Goal: Communication & Community: Answer question/provide support

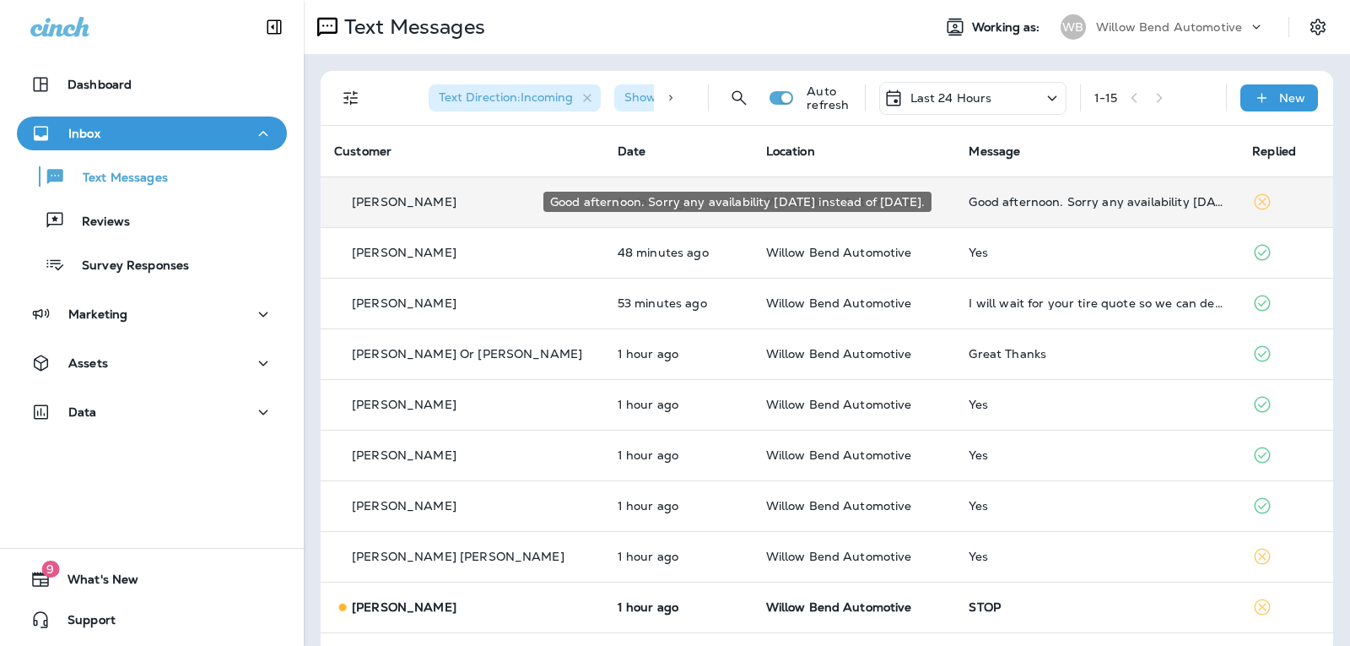
click at [1131, 203] on div "Good afternoon. Sorry any availability [DATE] instead of [DATE]." at bounding box center [1097, 202] width 257 height 14
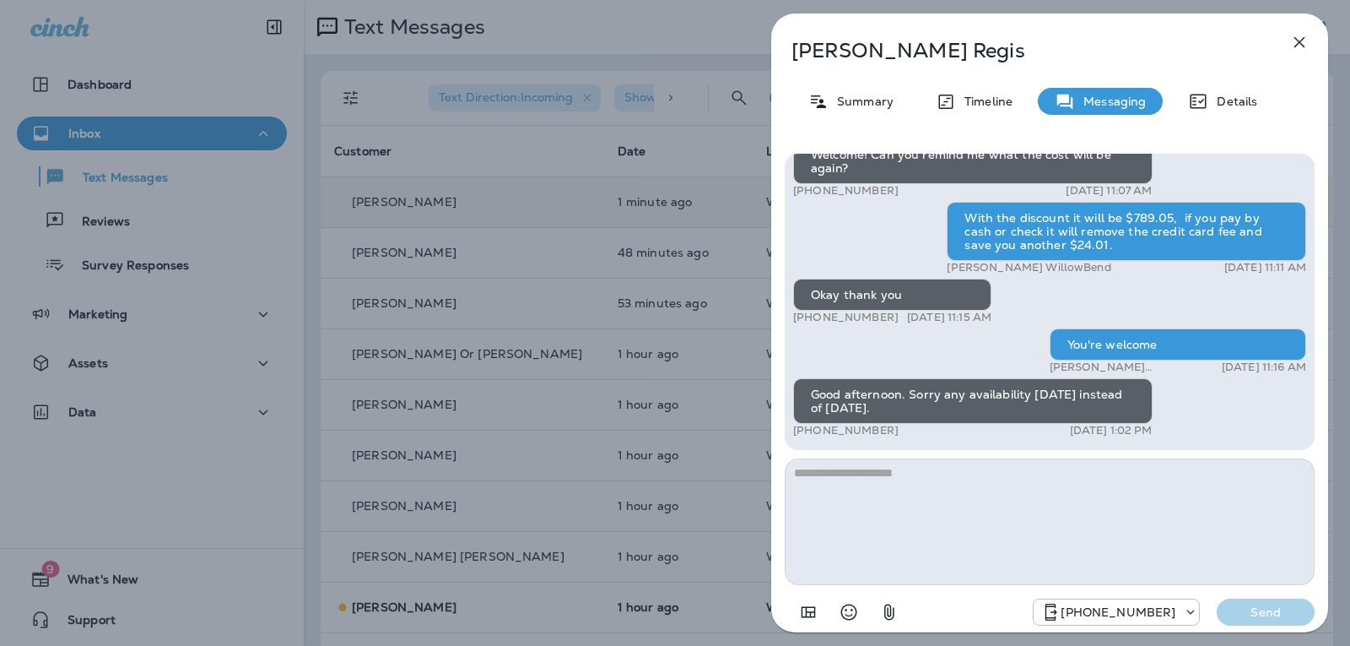
click at [877, 485] on textarea at bounding box center [1050, 521] width 530 height 127
type textarea "*"
type textarea "**********"
click at [1233, 614] on p "Send" at bounding box center [1266, 611] width 71 height 15
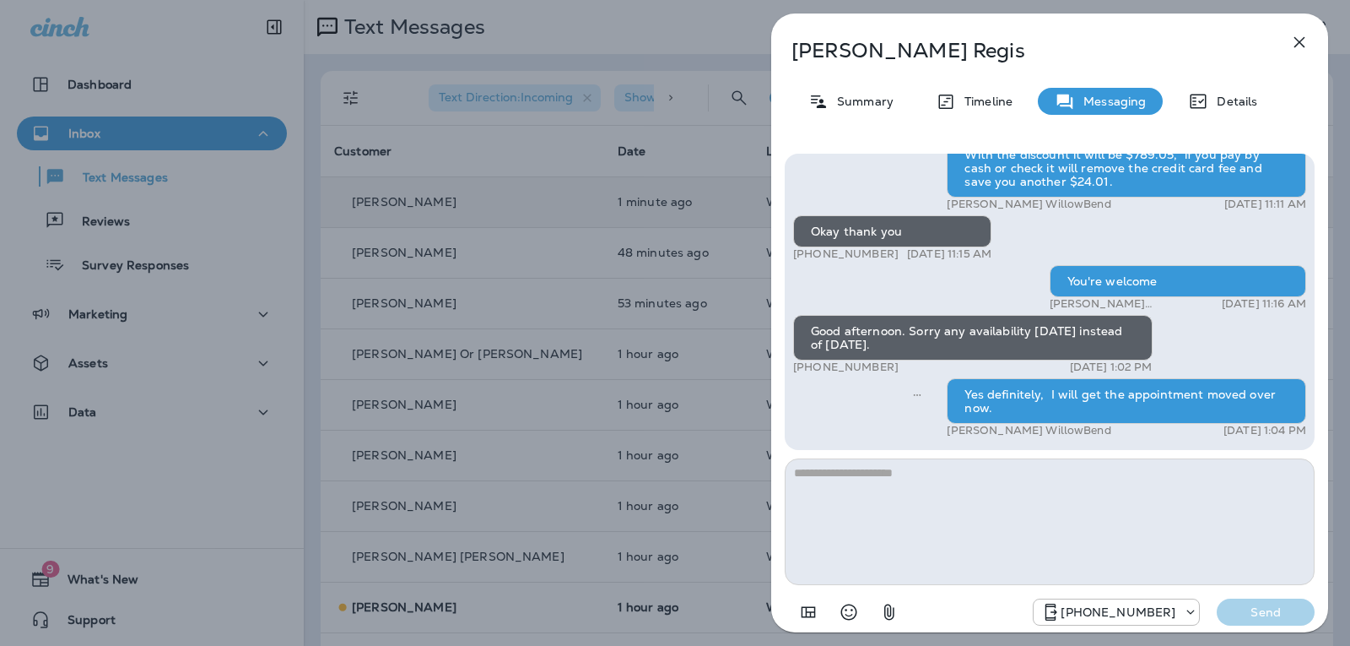
click at [1308, 45] on icon "button" at bounding box center [1300, 42] width 20 height 20
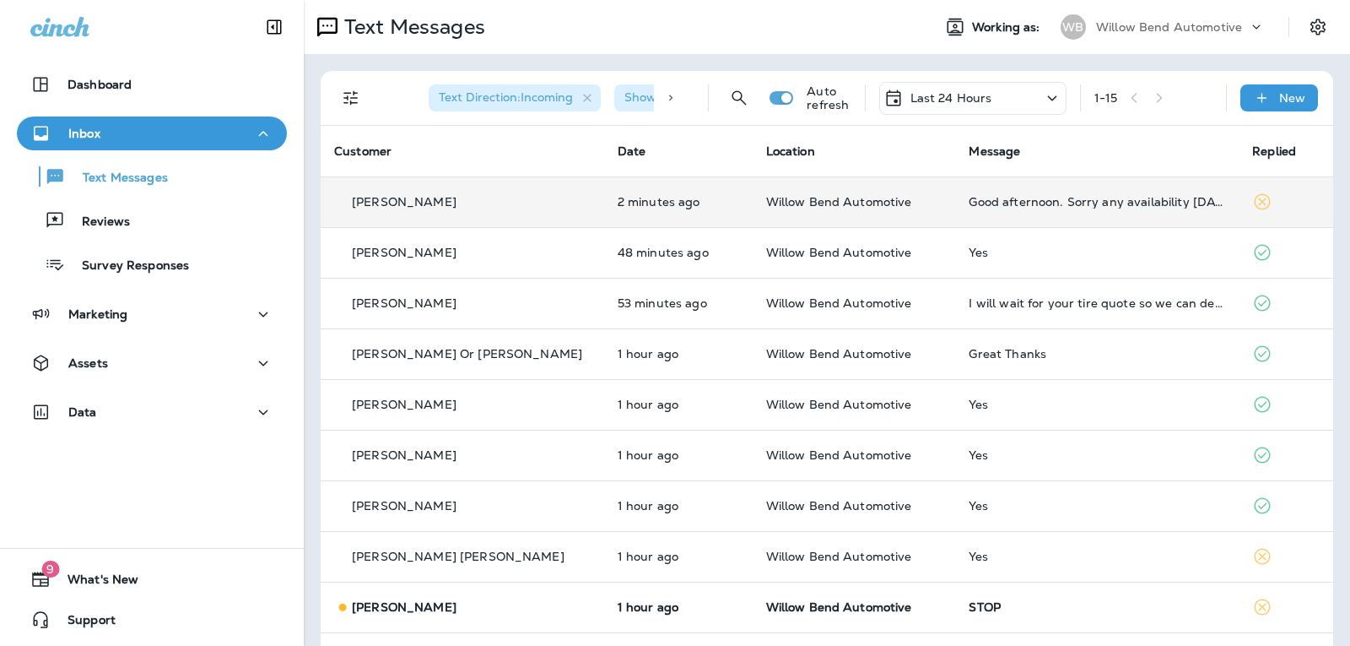
click at [1125, 212] on td "Good afternoon. Sorry any availability [DATE] instead of [DATE]." at bounding box center [1097, 201] width 284 height 51
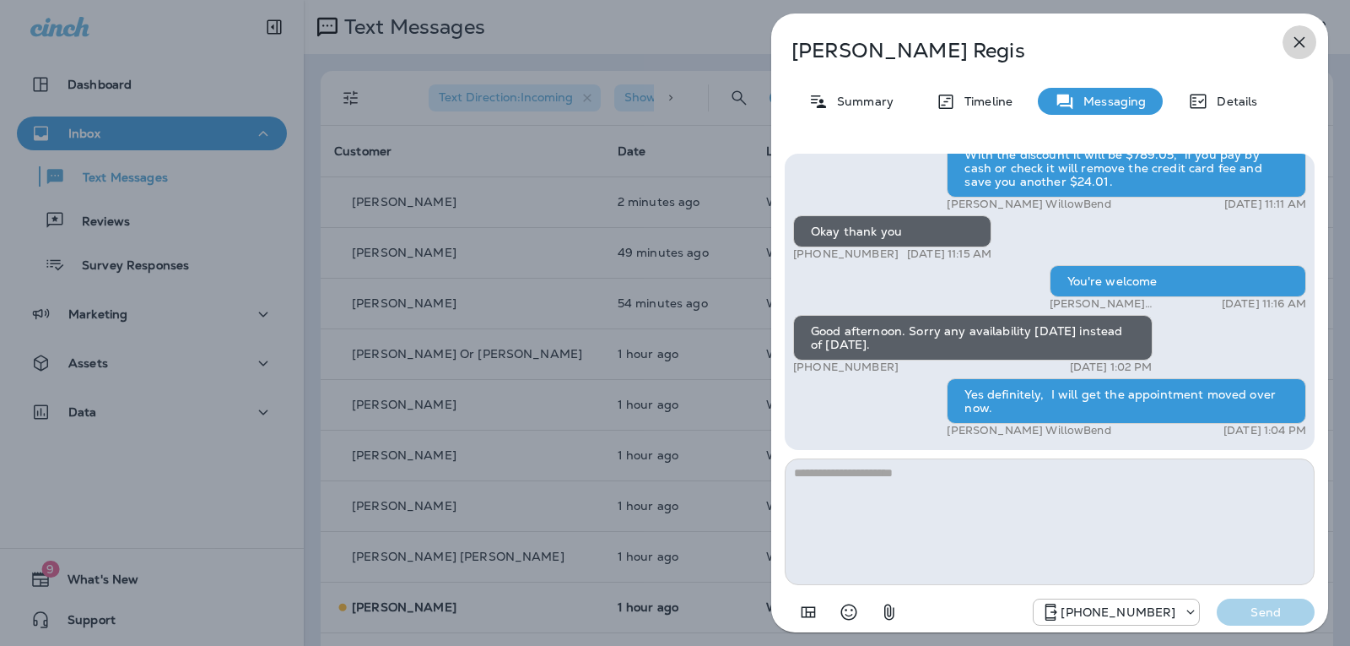
click at [1306, 30] on button "button" at bounding box center [1300, 42] width 34 height 34
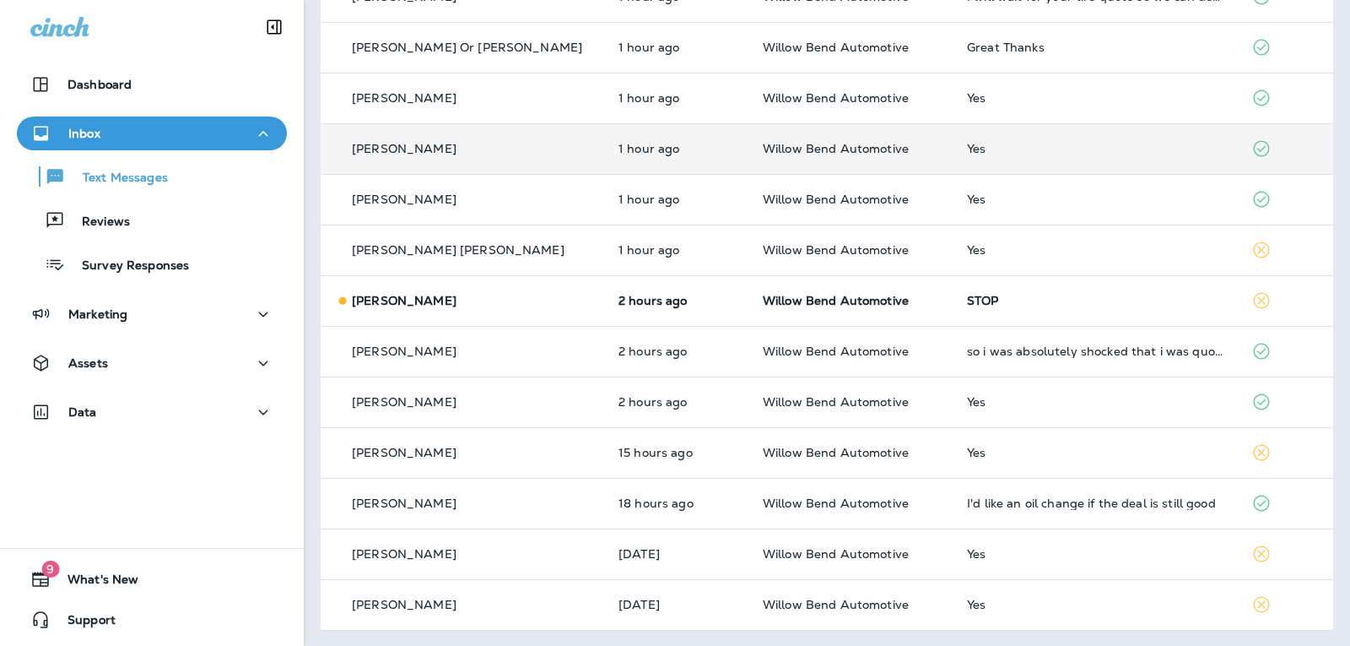
scroll to position [308, 0]
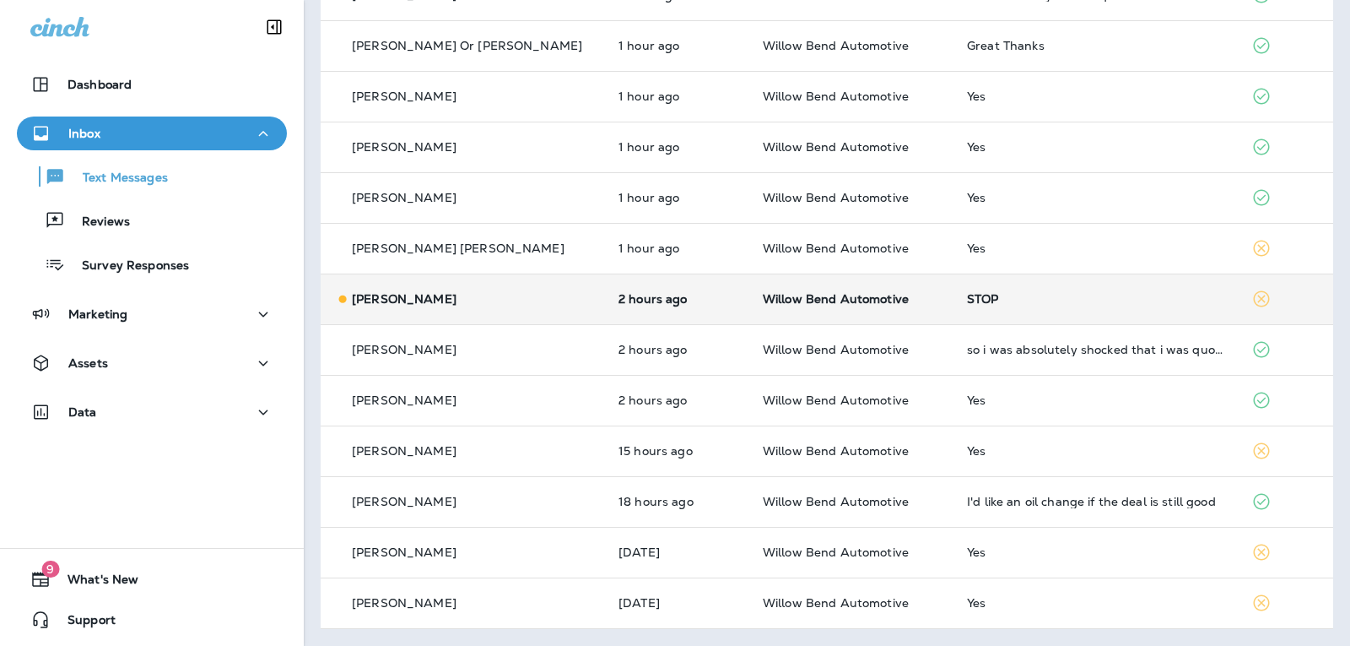
click at [974, 314] on td "STOP" at bounding box center [1096, 298] width 284 height 51
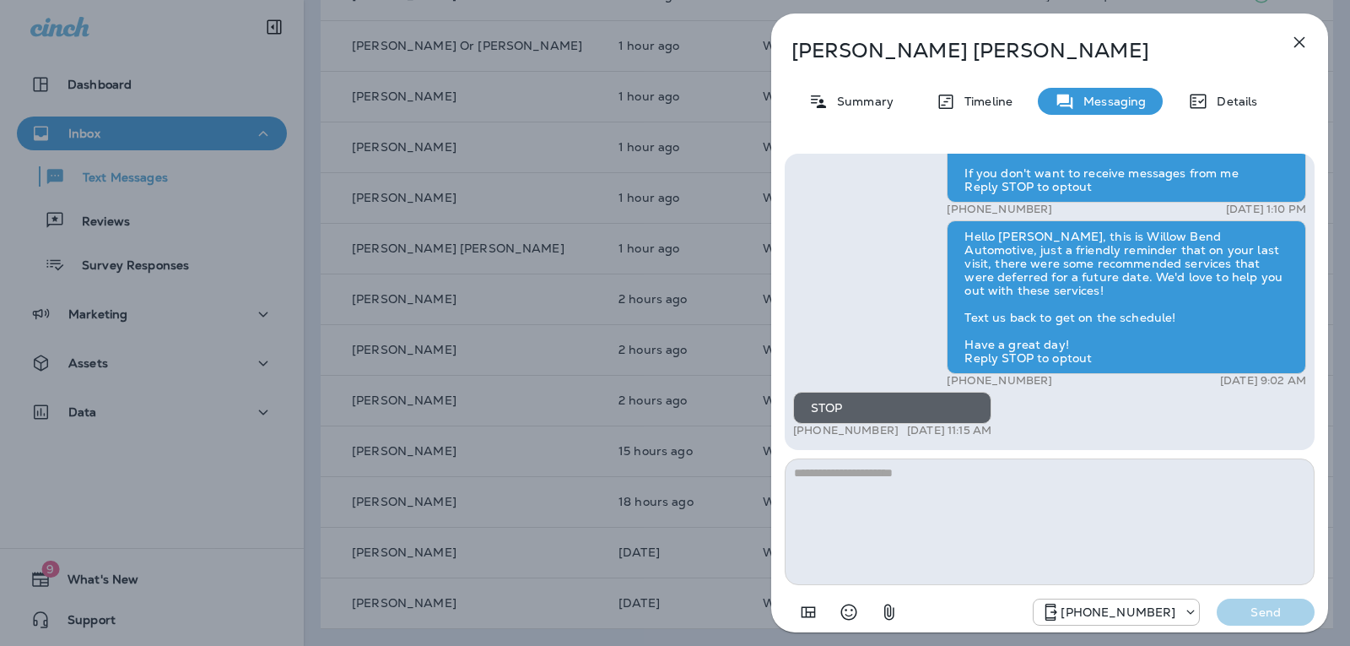
click at [1301, 36] on icon "button" at bounding box center [1300, 42] width 20 height 20
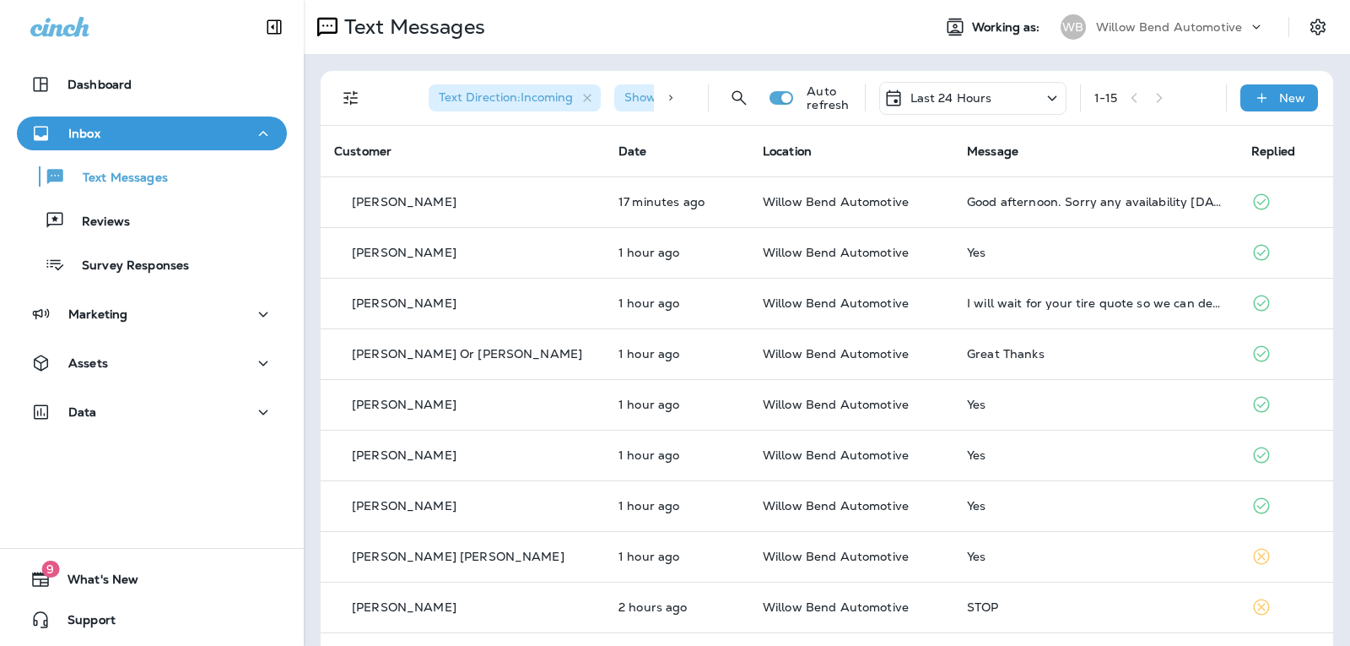
click at [939, 95] on p "Last 24 Hours" at bounding box center [952, 98] width 82 height 14
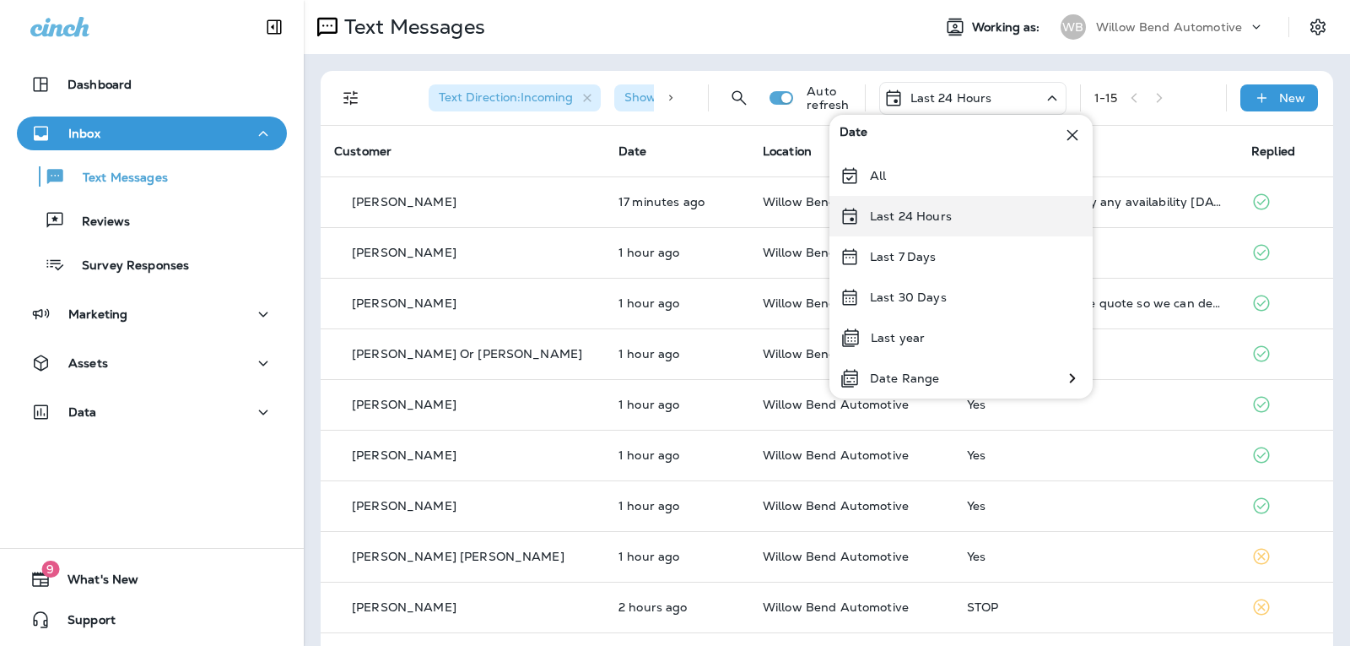
click at [899, 214] on p "Last 24 Hours" at bounding box center [911, 216] width 82 height 14
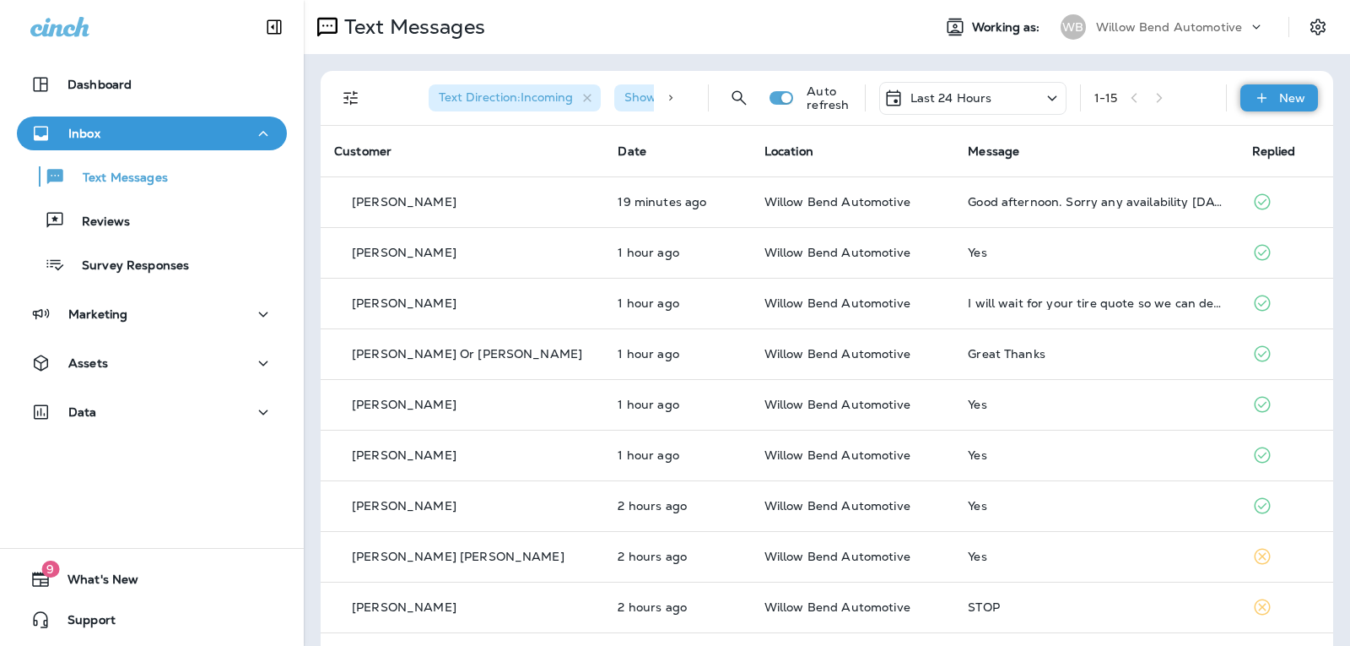
click at [1285, 96] on p "New" at bounding box center [1293, 98] width 26 height 14
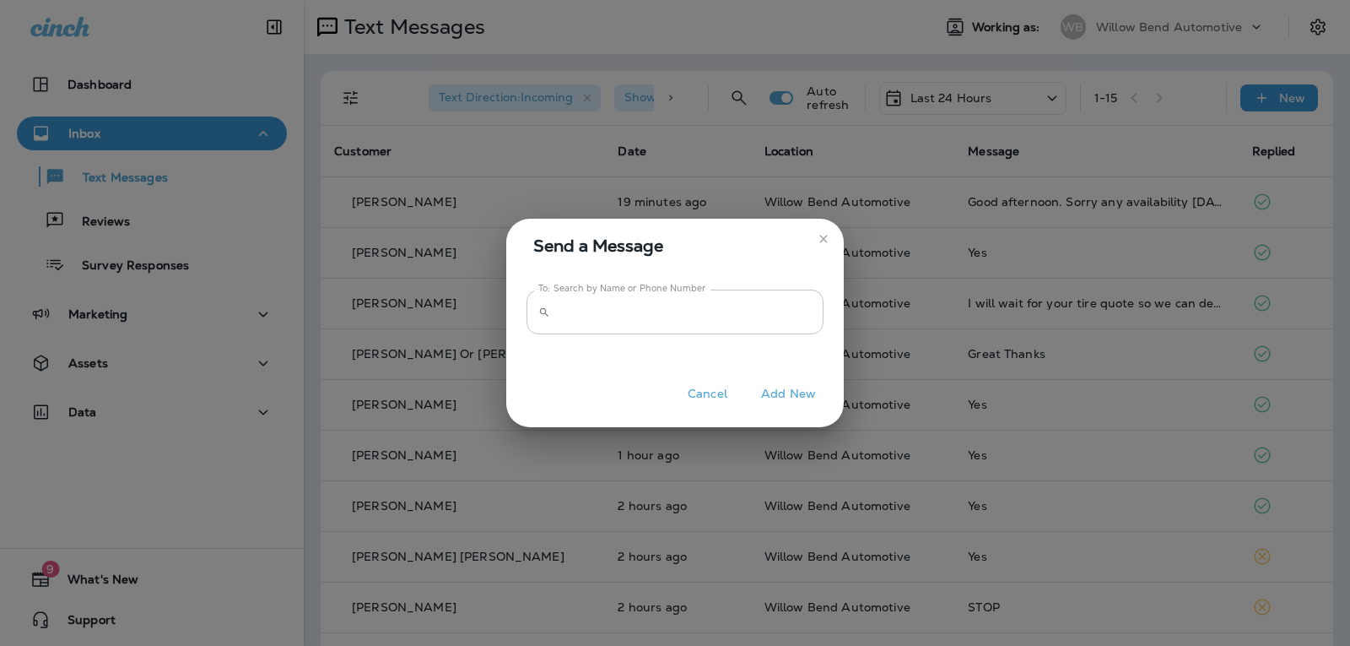
click at [635, 321] on input "To: Search by Name or Phone Number" at bounding box center [690, 311] width 267 height 45
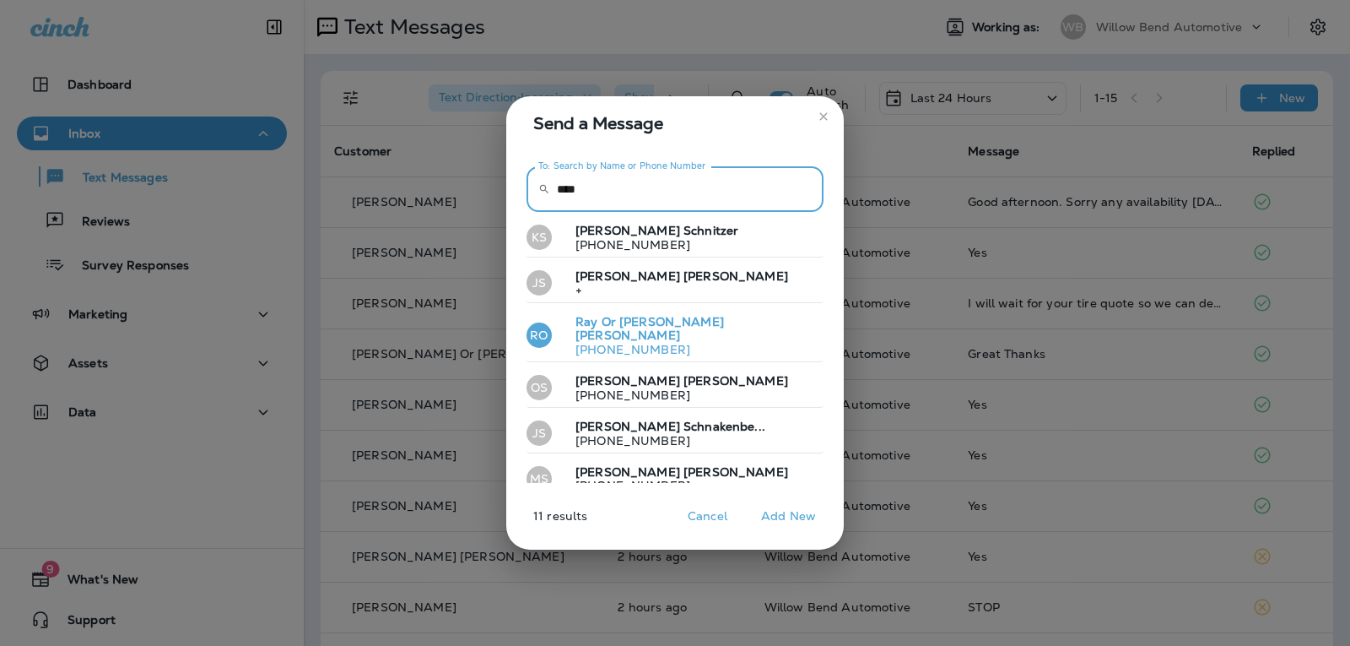
type input "****"
click at [657, 343] on p "[PHONE_NUMBER]" at bounding box center [689, 350] width 255 height 14
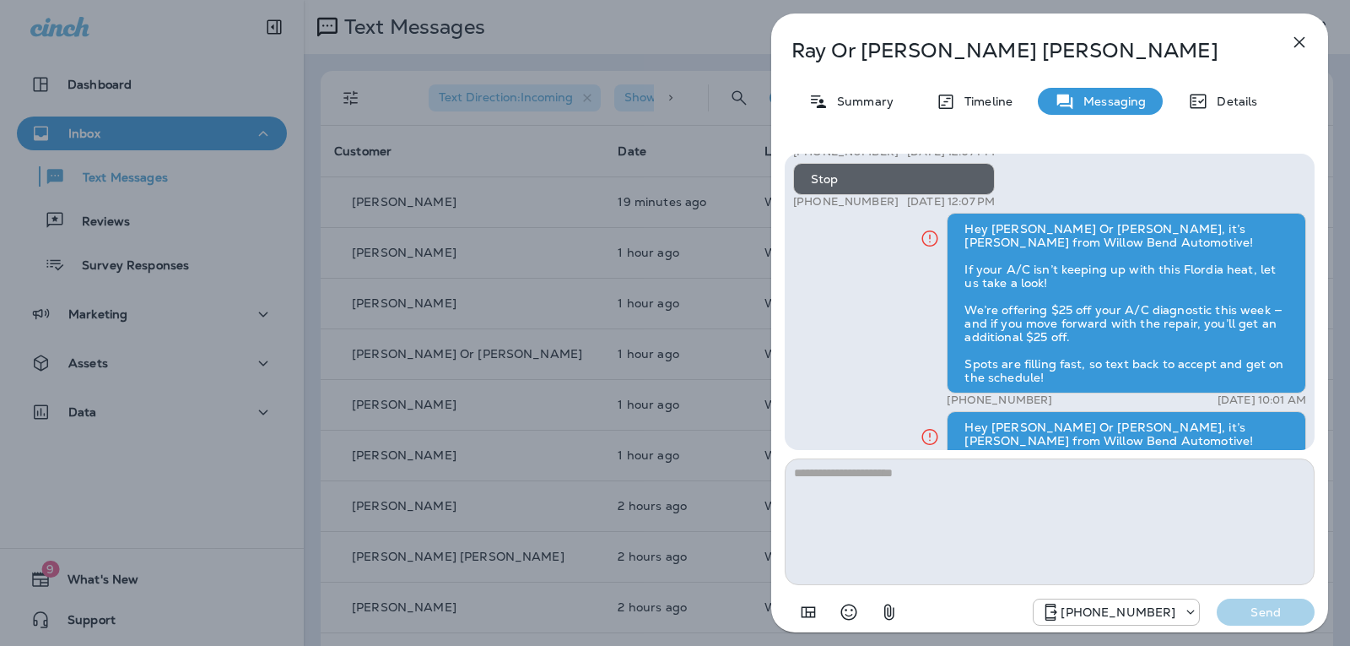
scroll to position [-169, 0]
click at [1296, 45] on icon "button" at bounding box center [1300, 42] width 20 height 20
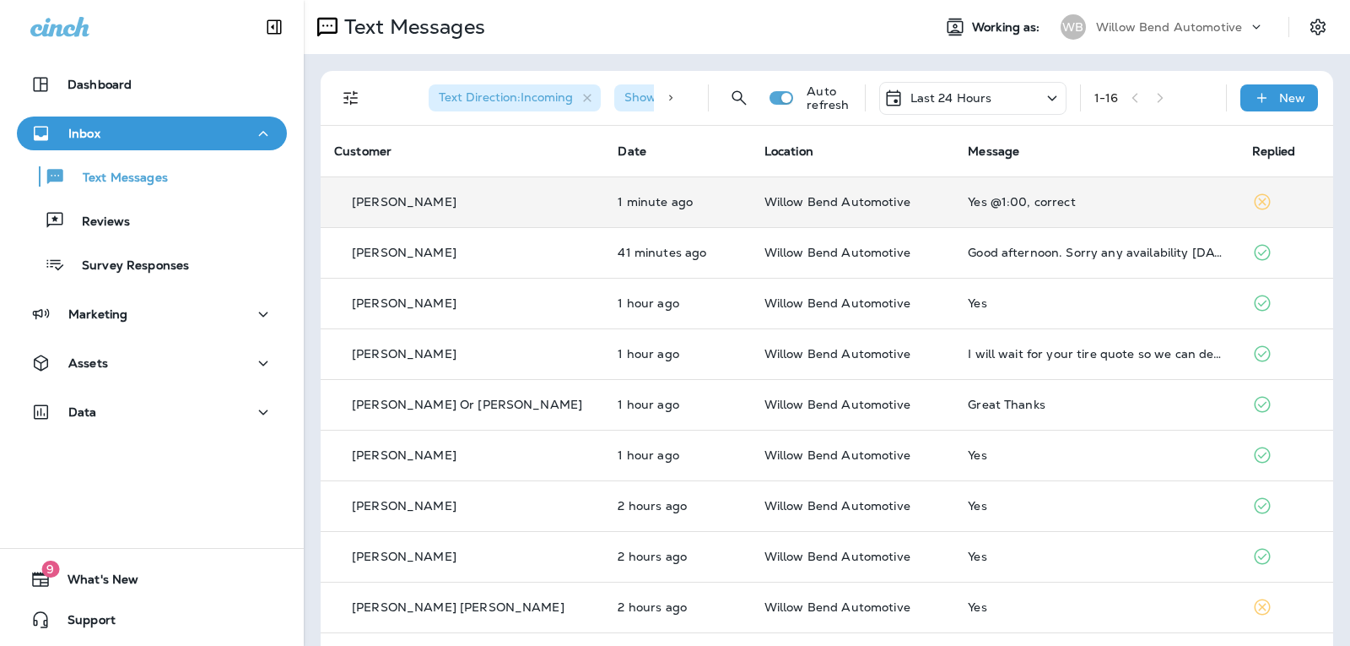
click at [1099, 187] on td "Yes @1:00, correct" at bounding box center [1097, 201] width 284 height 51
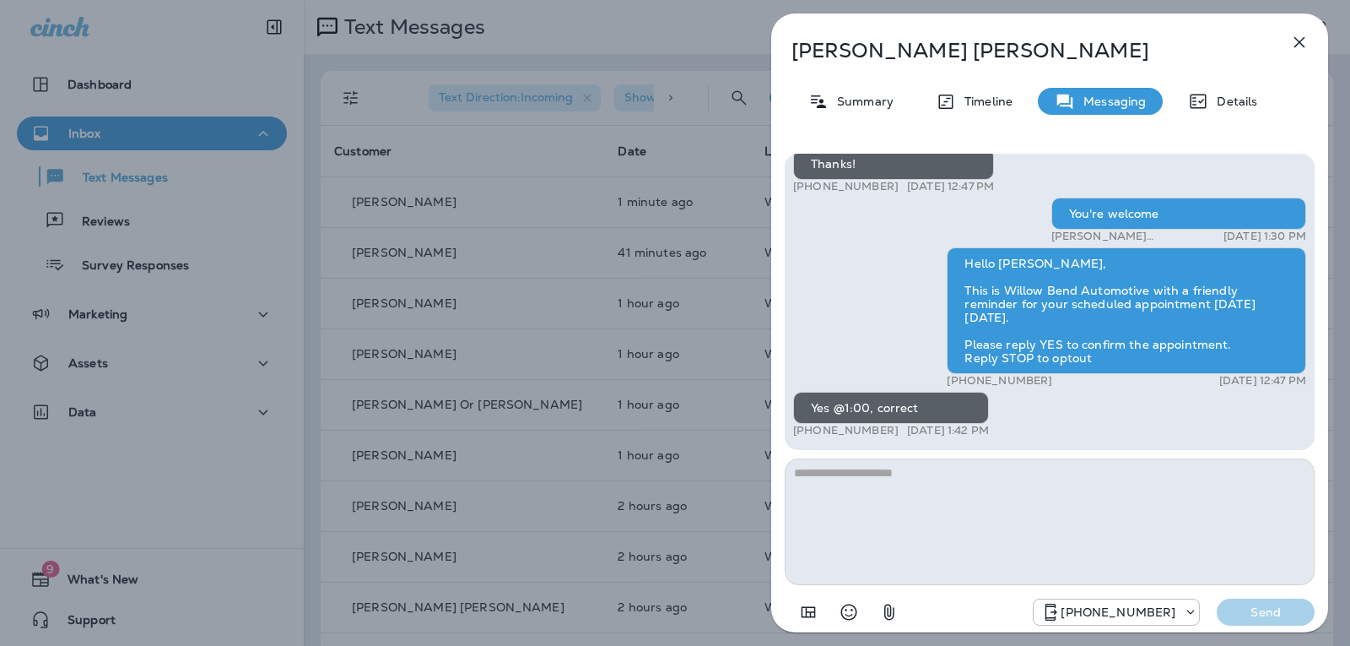
click at [895, 468] on textarea at bounding box center [1050, 521] width 530 height 127
type textarea "*"
click at [858, 606] on icon "Select an emoji" at bounding box center [849, 612] width 20 height 20
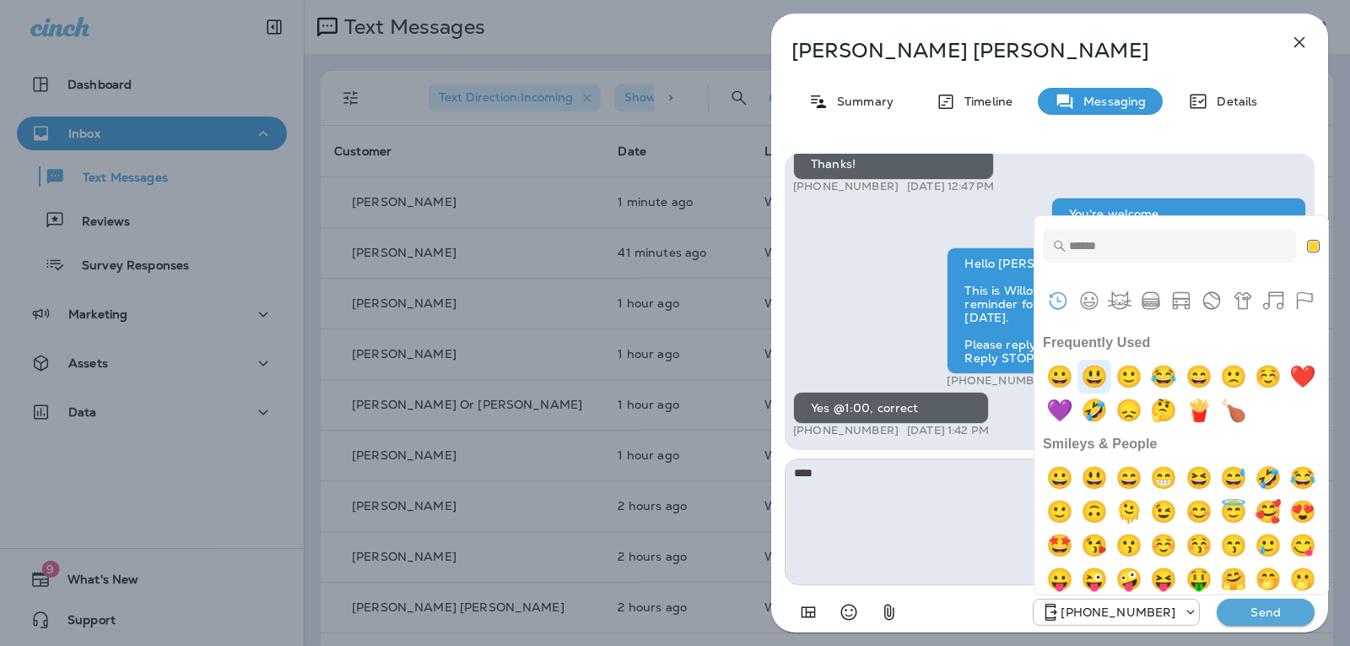
click at [1098, 373] on img "smiley" at bounding box center [1095, 377] width 34 height 34
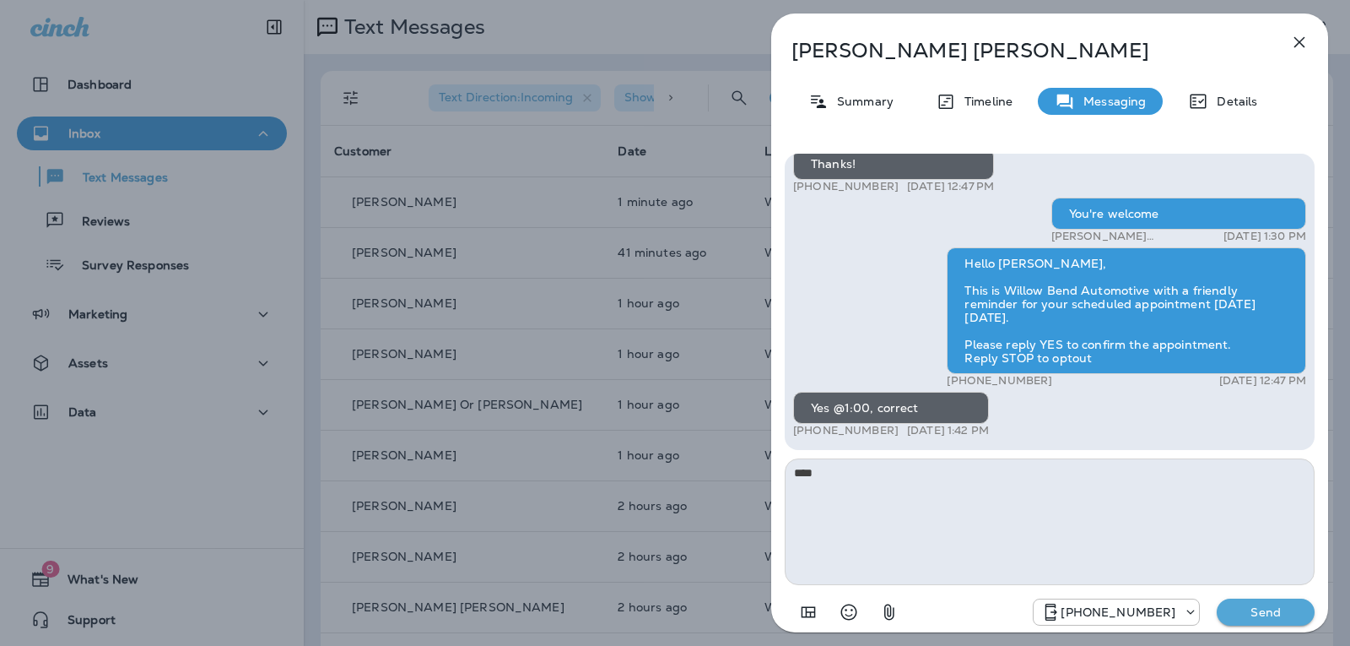
type textarea "******"
click at [1267, 626] on div "[PHONE_NUMBER] Send" at bounding box center [1050, 607] width 530 height 44
click at [1280, 604] on p "Send" at bounding box center [1266, 611] width 71 height 15
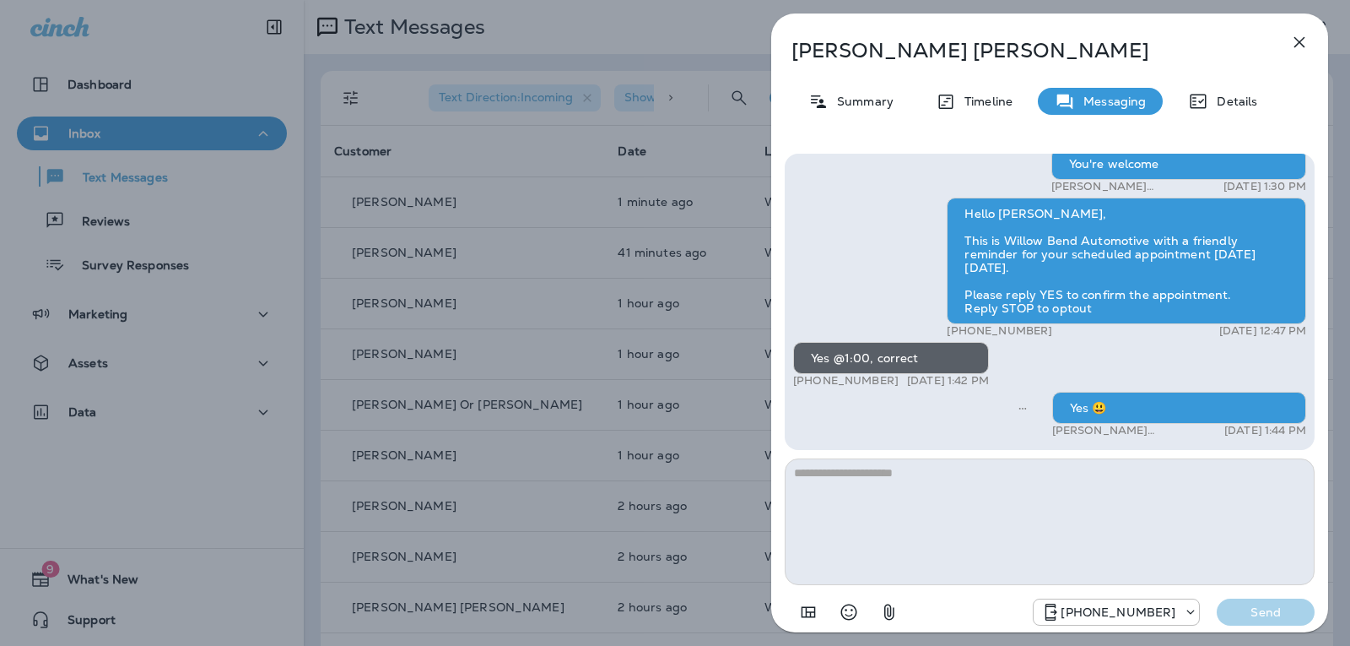
click at [1298, 41] on icon "button" at bounding box center [1300, 42] width 11 height 11
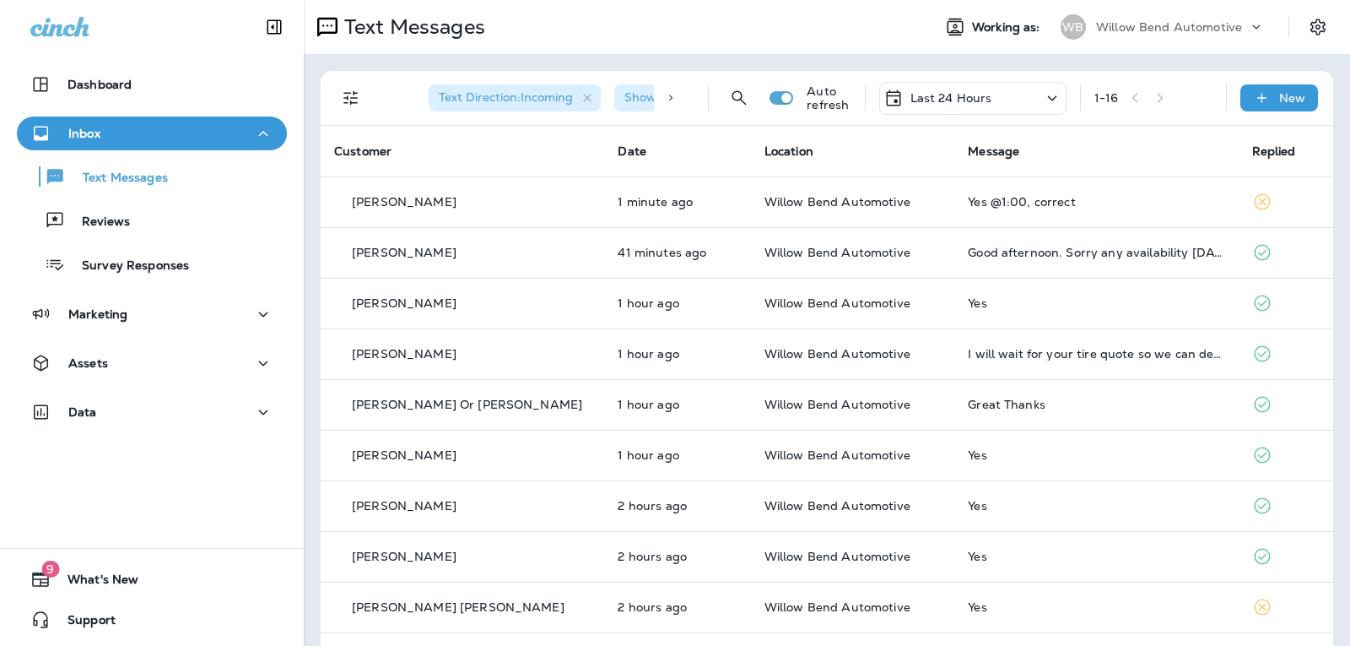
click at [960, 93] on p "Last 24 Hours" at bounding box center [952, 98] width 82 height 14
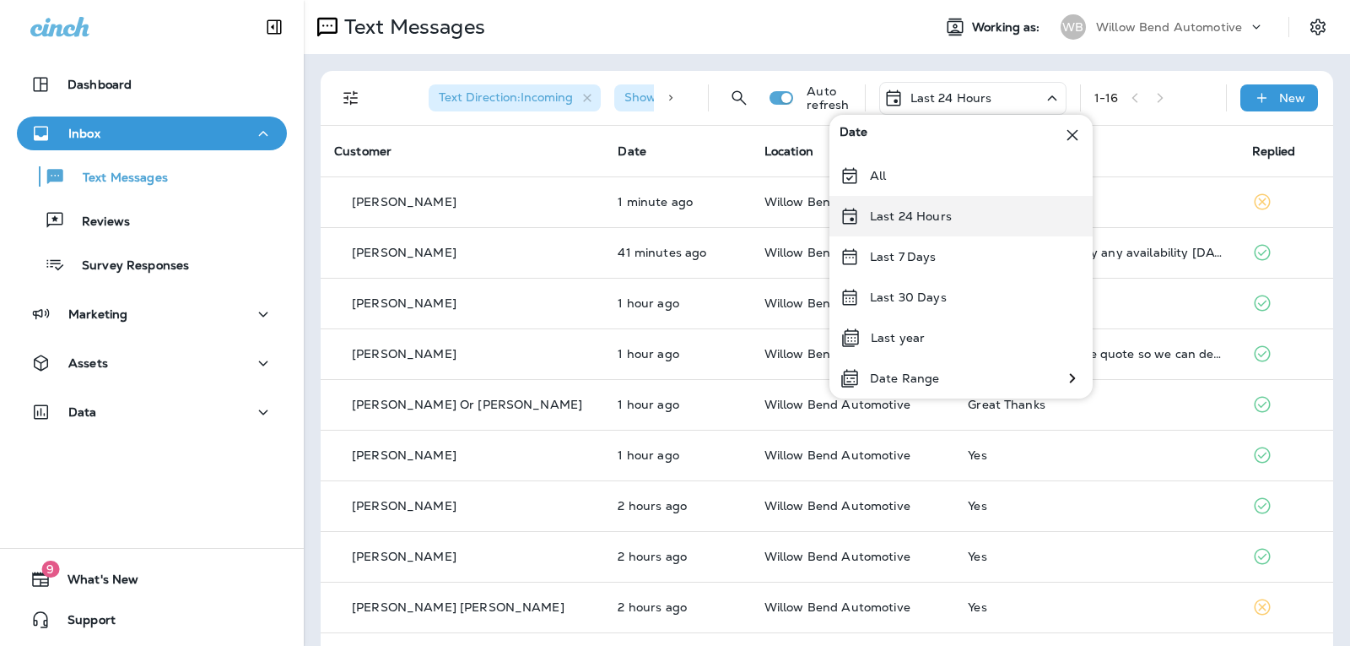
click at [923, 217] on p "Last 24 Hours" at bounding box center [911, 216] width 82 height 14
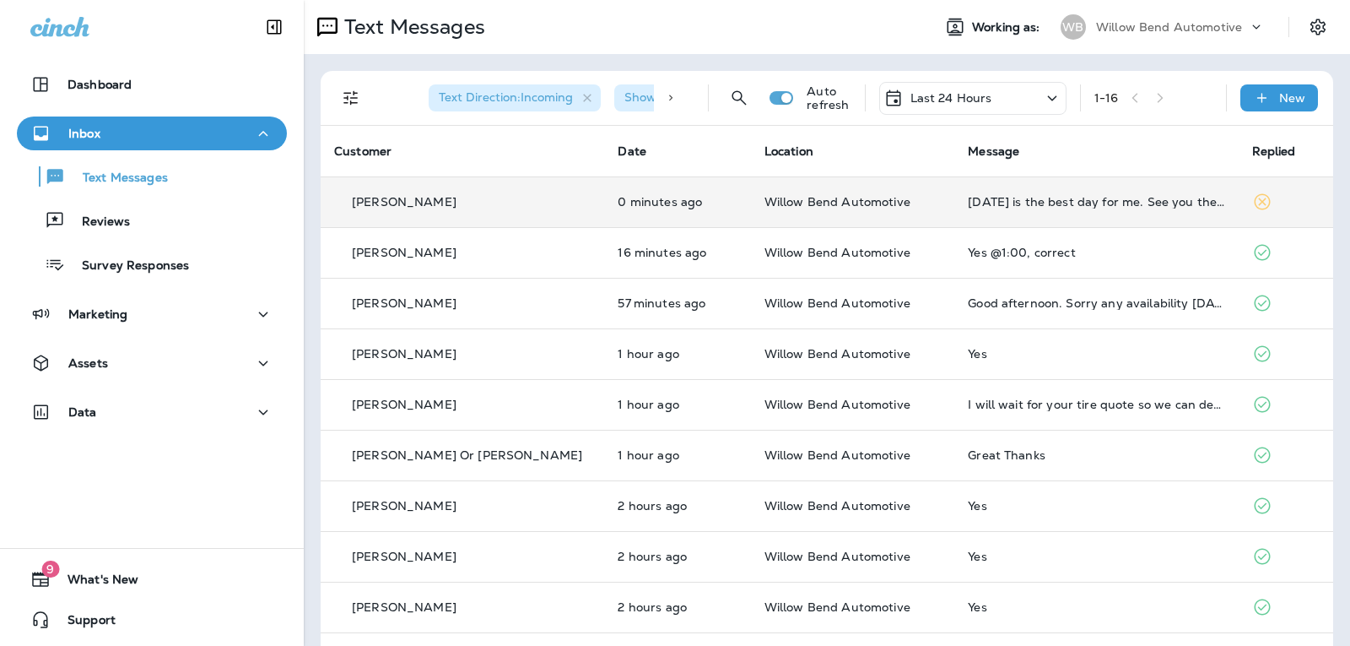
click at [1112, 208] on td "[DATE] is the best day for me. See you then! Thanks" at bounding box center [1097, 201] width 284 height 51
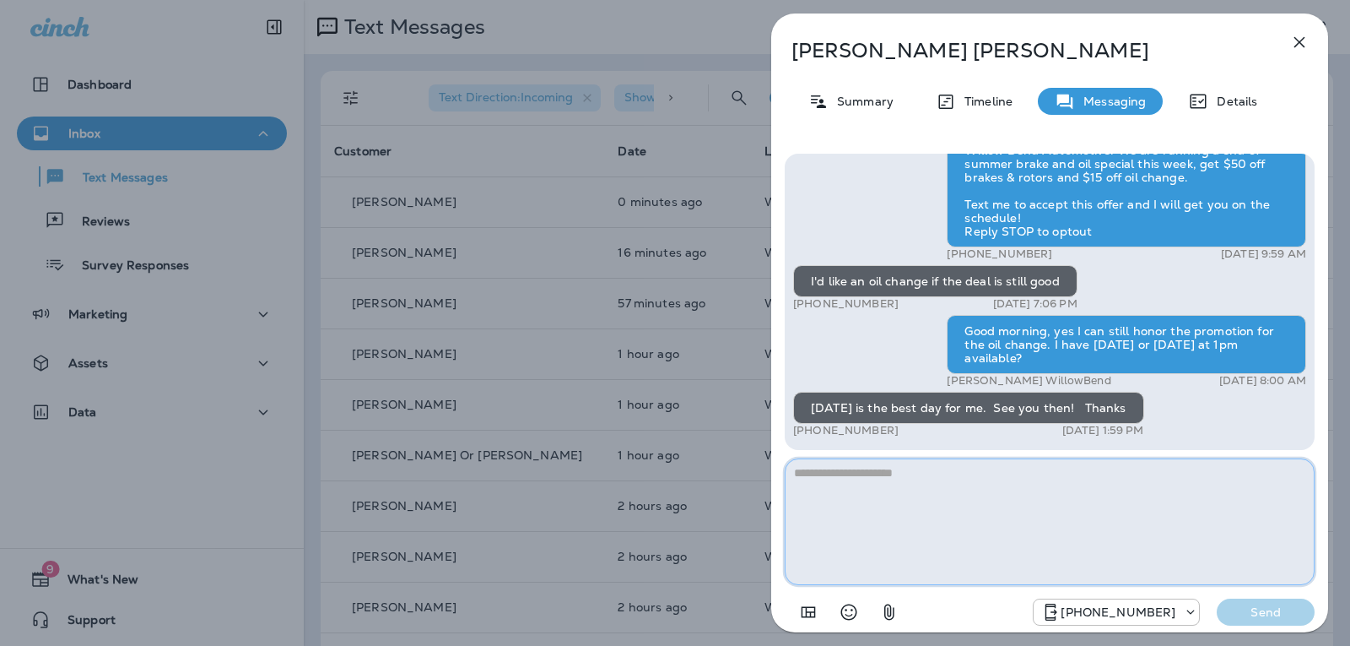
click at [879, 486] on textarea at bounding box center [1050, 521] width 530 height 127
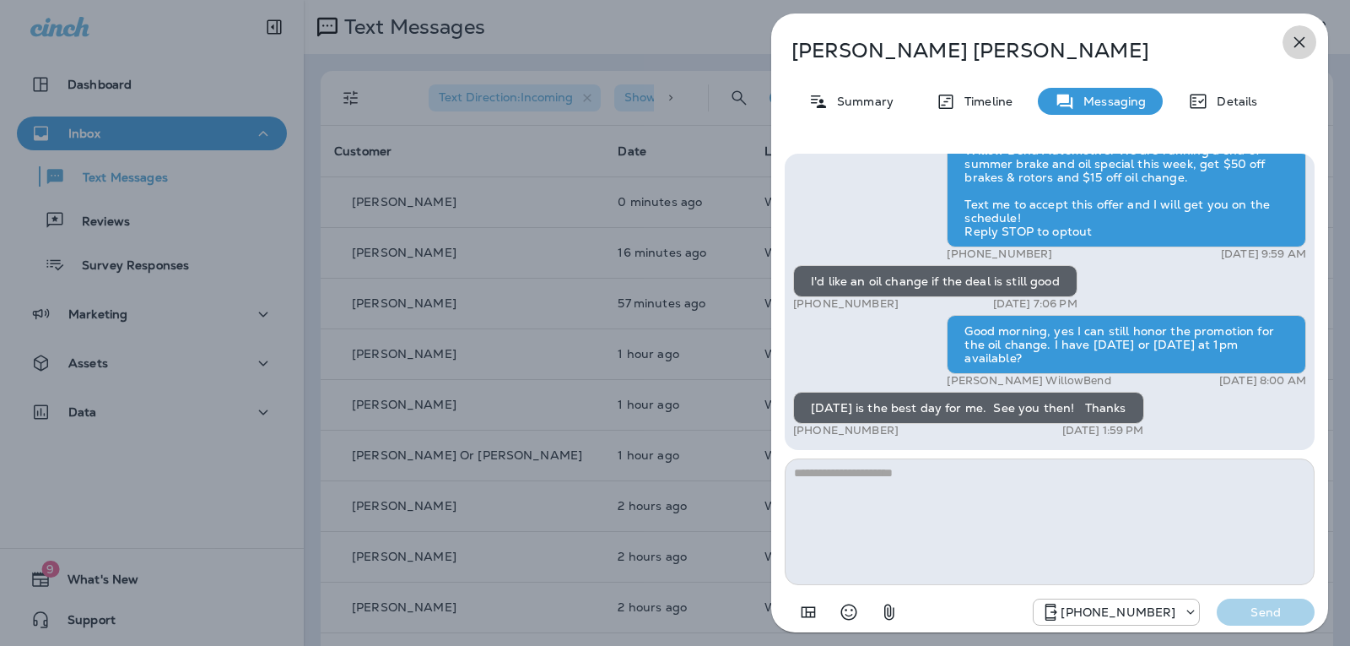
click at [1305, 38] on icon "button" at bounding box center [1300, 42] width 11 height 11
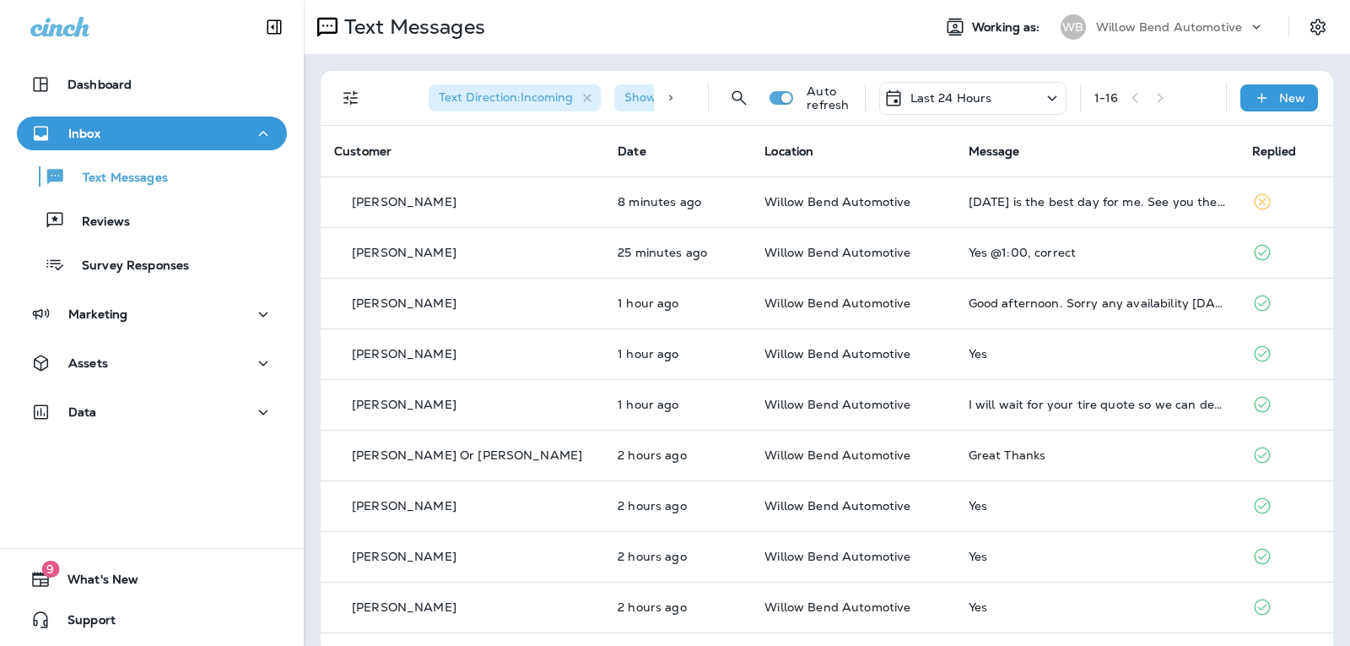
click at [1055, 184] on td "[DATE] is the best day for me. See you then! Thanks" at bounding box center [1097, 201] width 284 height 51
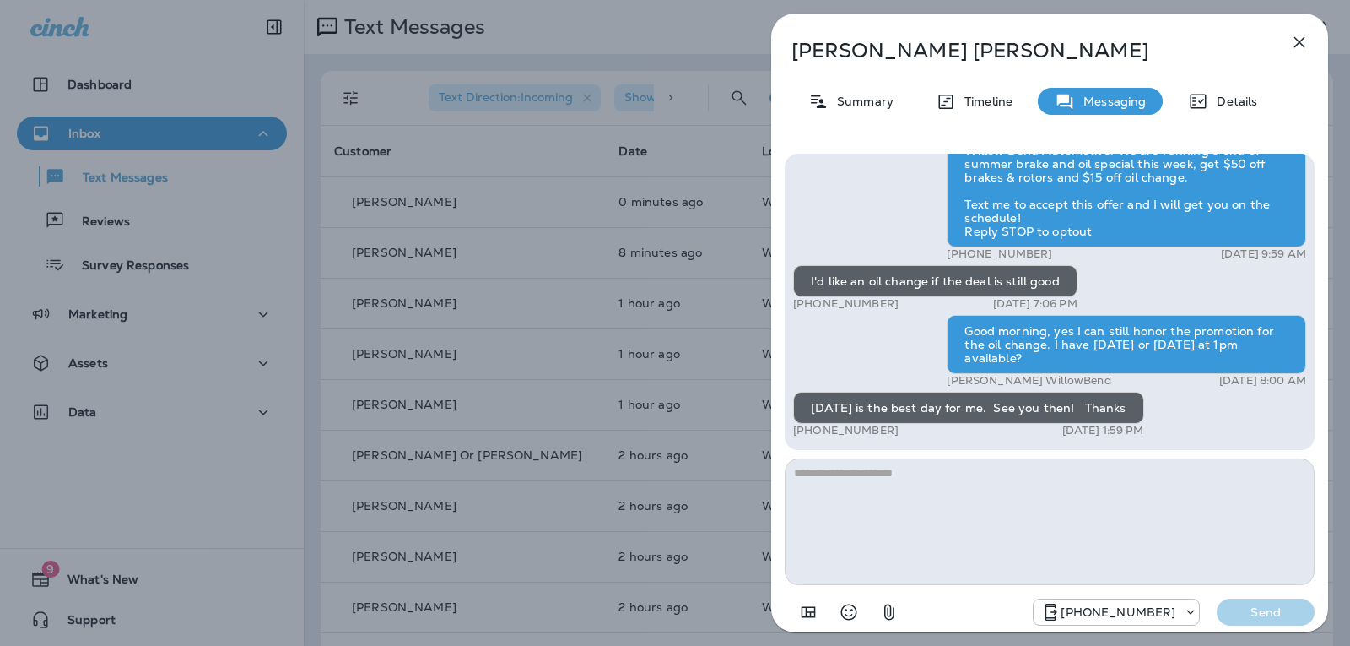
click at [823, 478] on textarea at bounding box center [1050, 521] width 530 height 127
type textarea "*"
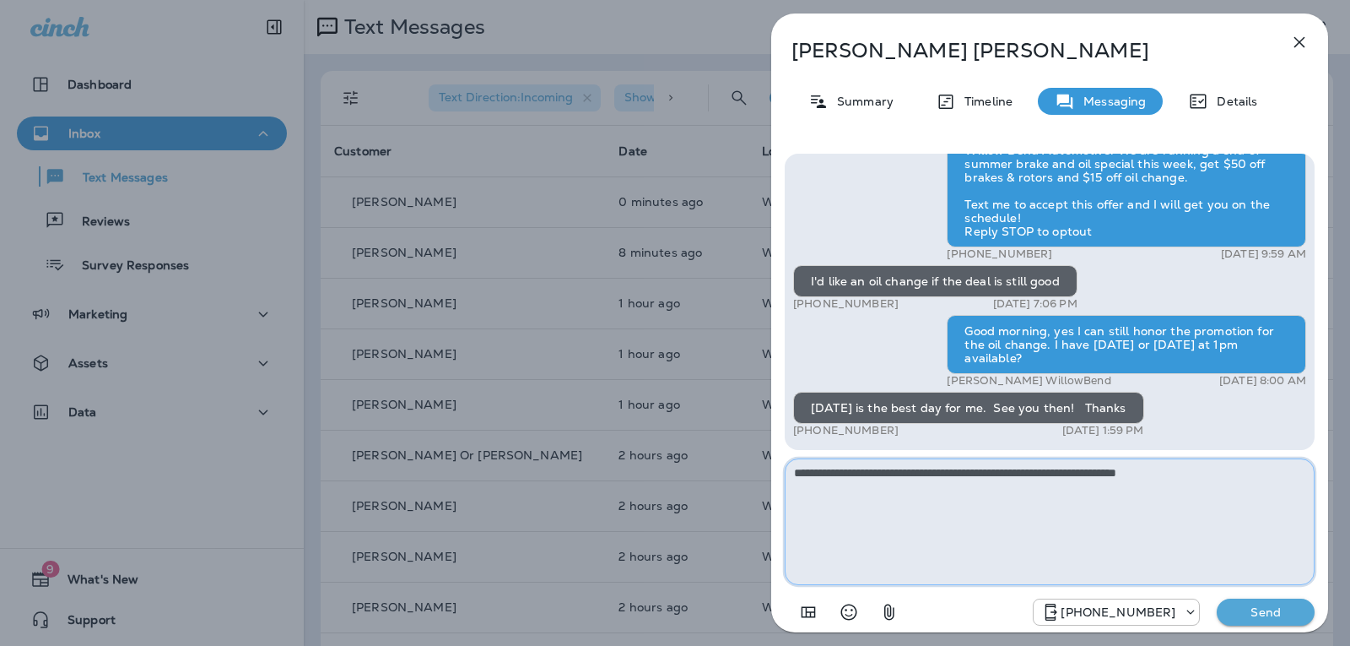
click at [1218, 473] on textarea "**********" at bounding box center [1050, 521] width 530 height 127
type textarea "**********"
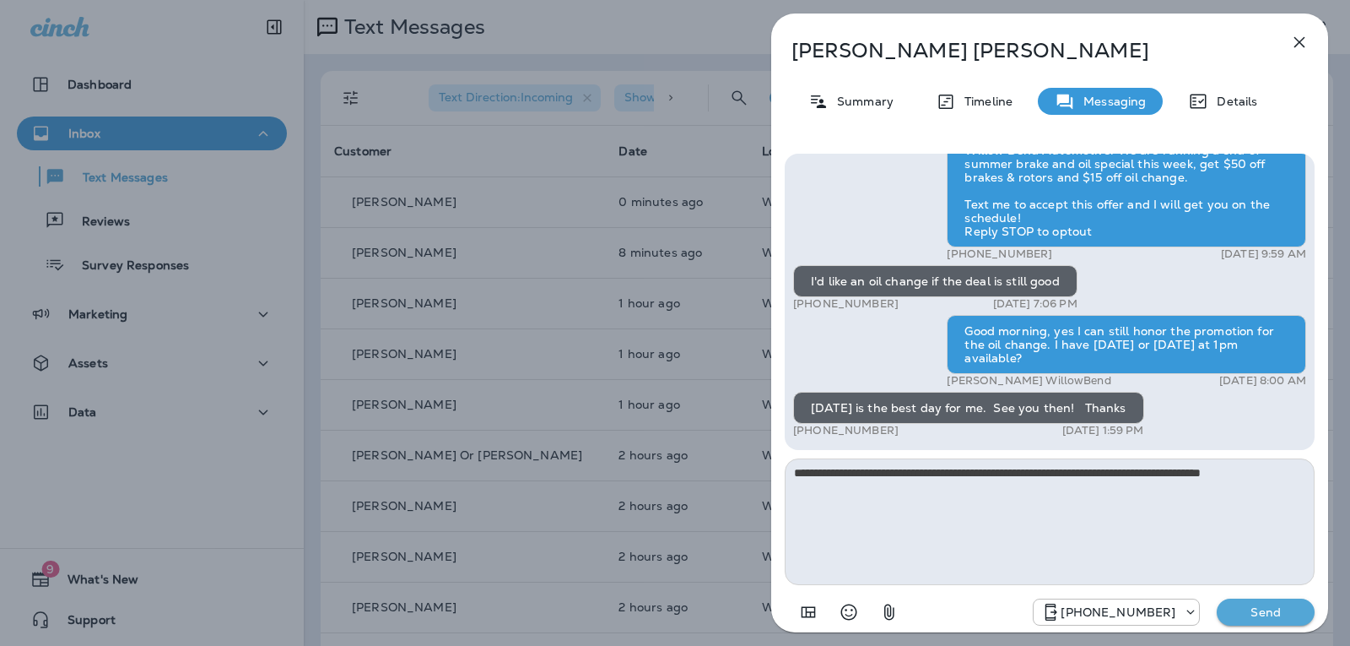
click at [1291, 616] on p "Send" at bounding box center [1266, 611] width 71 height 15
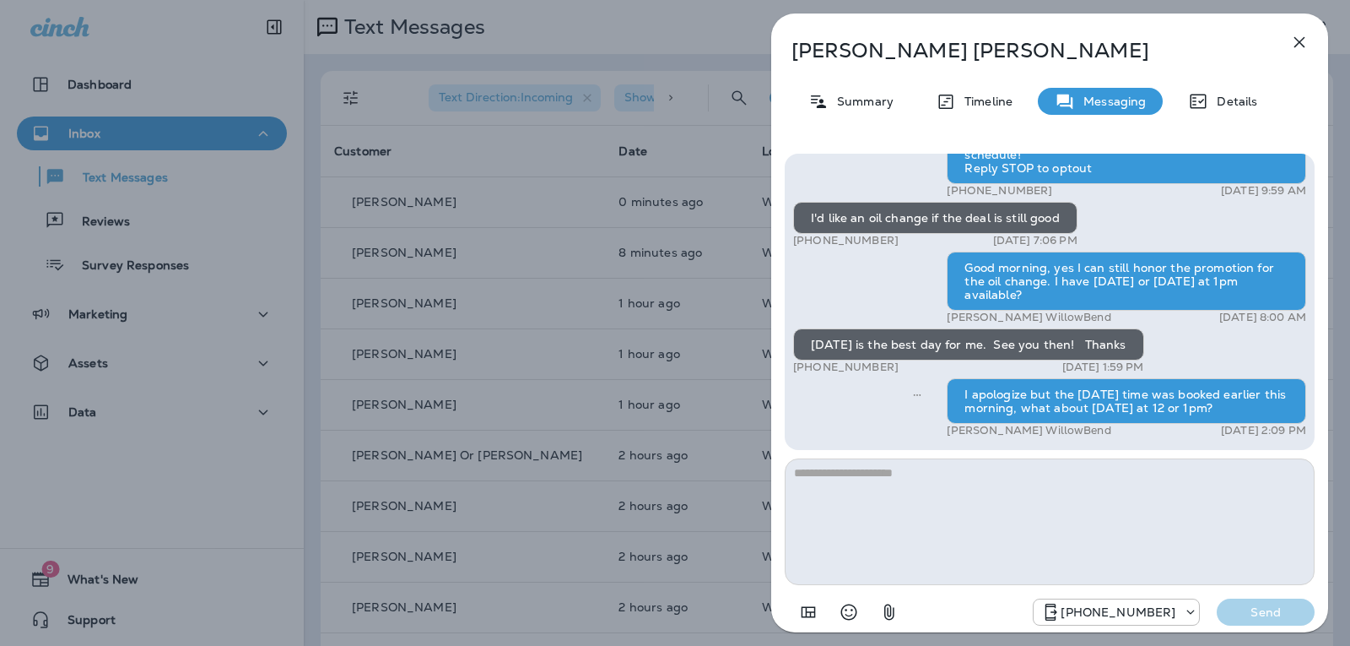
click at [1304, 37] on icon "button" at bounding box center [1300, 42] width 11 height 11
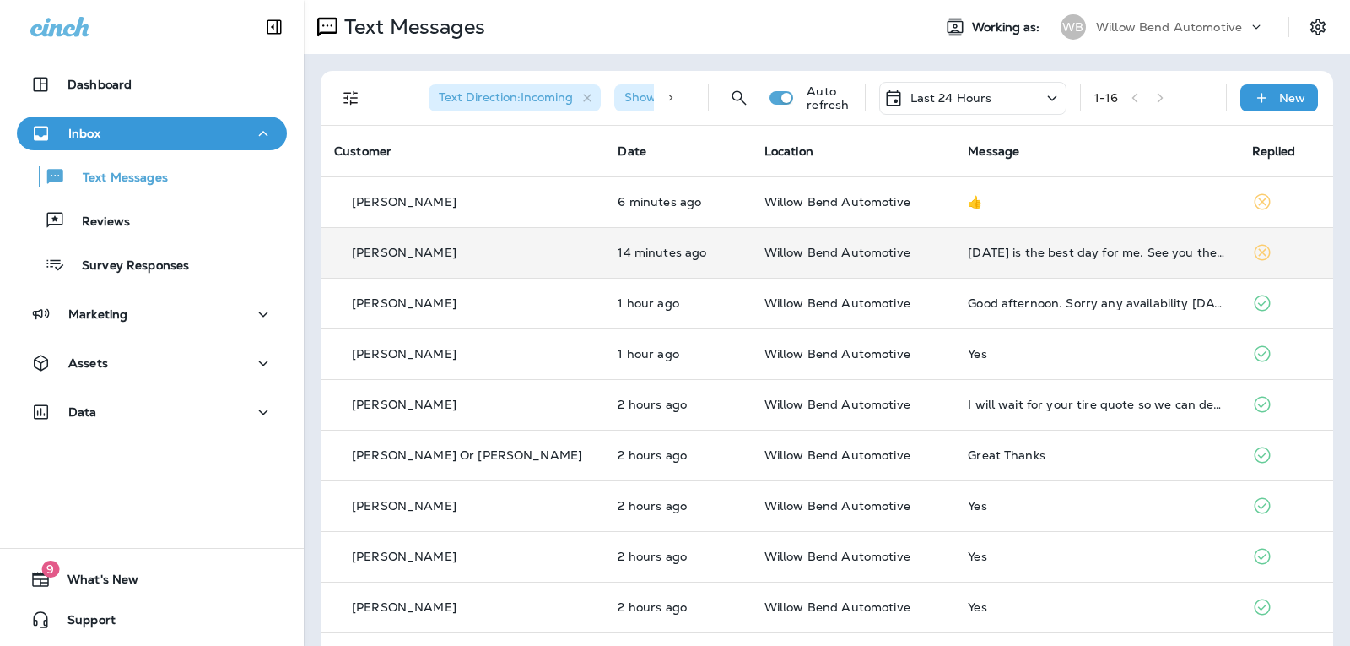
click at [1064, 238] on td "[DATE] is the best day for me. See you then! Thanks" at bounding box center [1097, 252] width 284 height 51
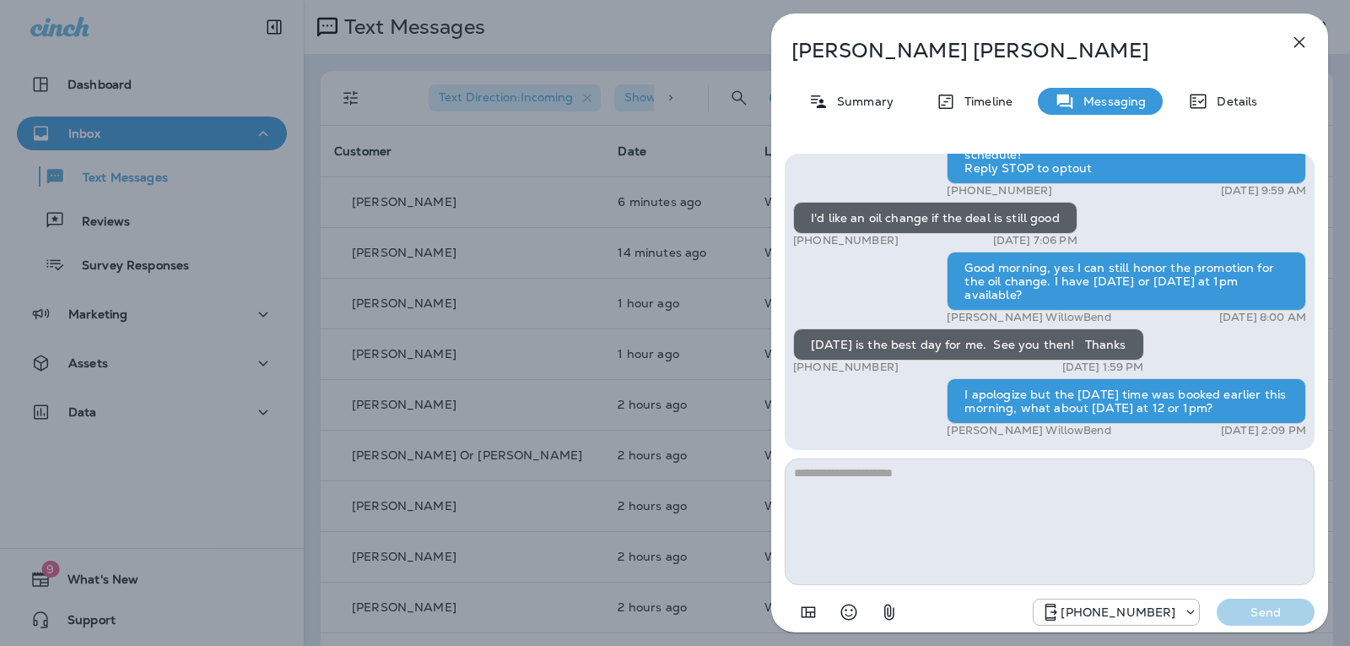
click at [1305, 38] on icon "button" at bounding box center [1300, 42] width 11 height 11
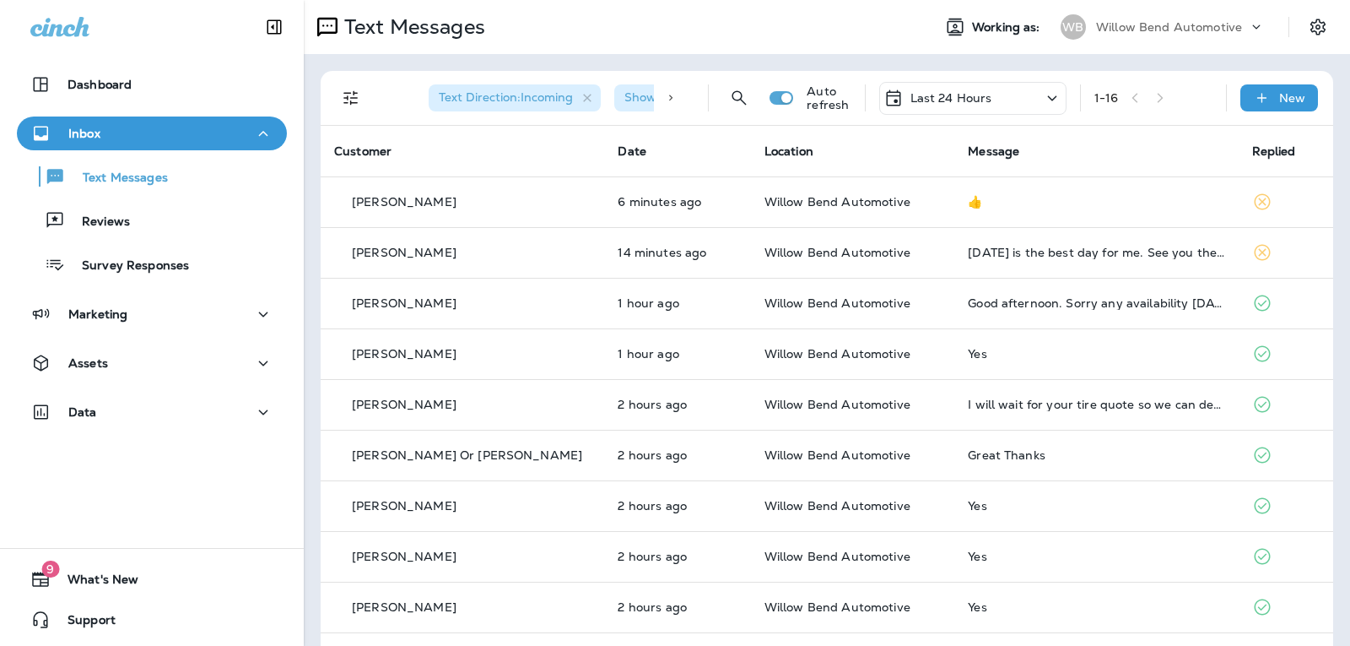
click at [1040, 193] on td "👍" at bounding box center [1097, 201] width 284 height 51
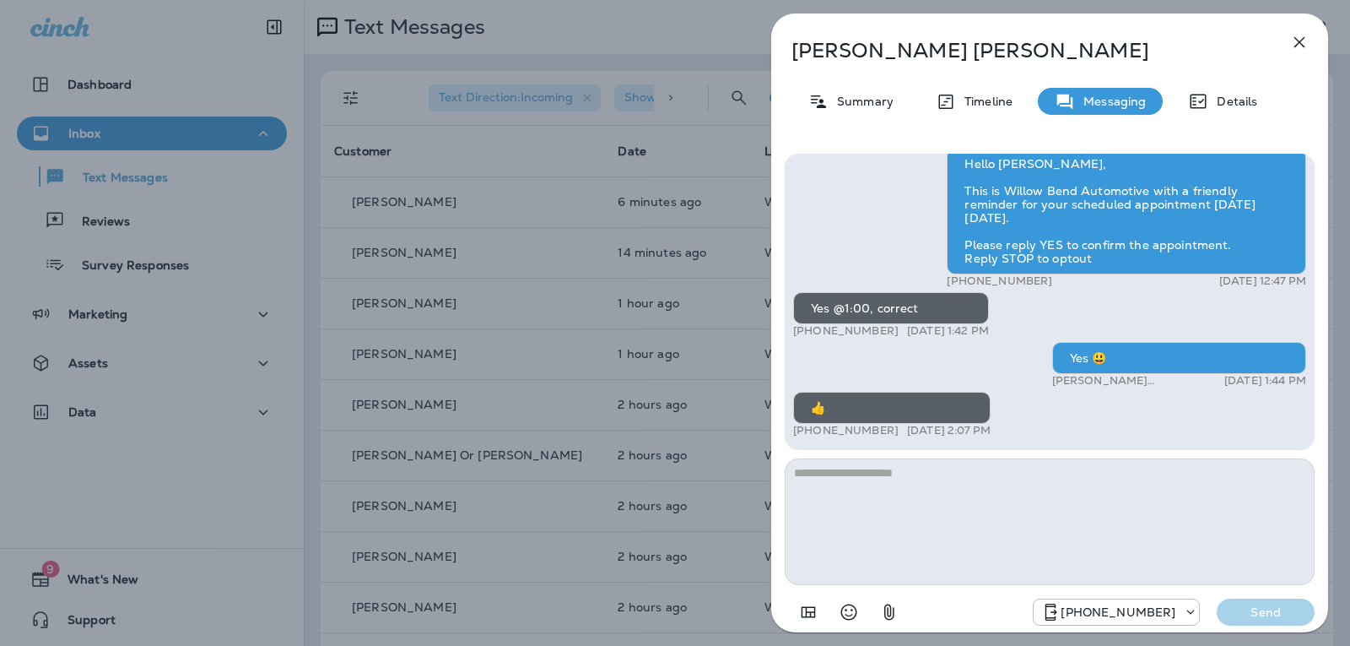
click at [1308, 34] on icon "button" at bounding box center [1300, 42] width 20 height 20
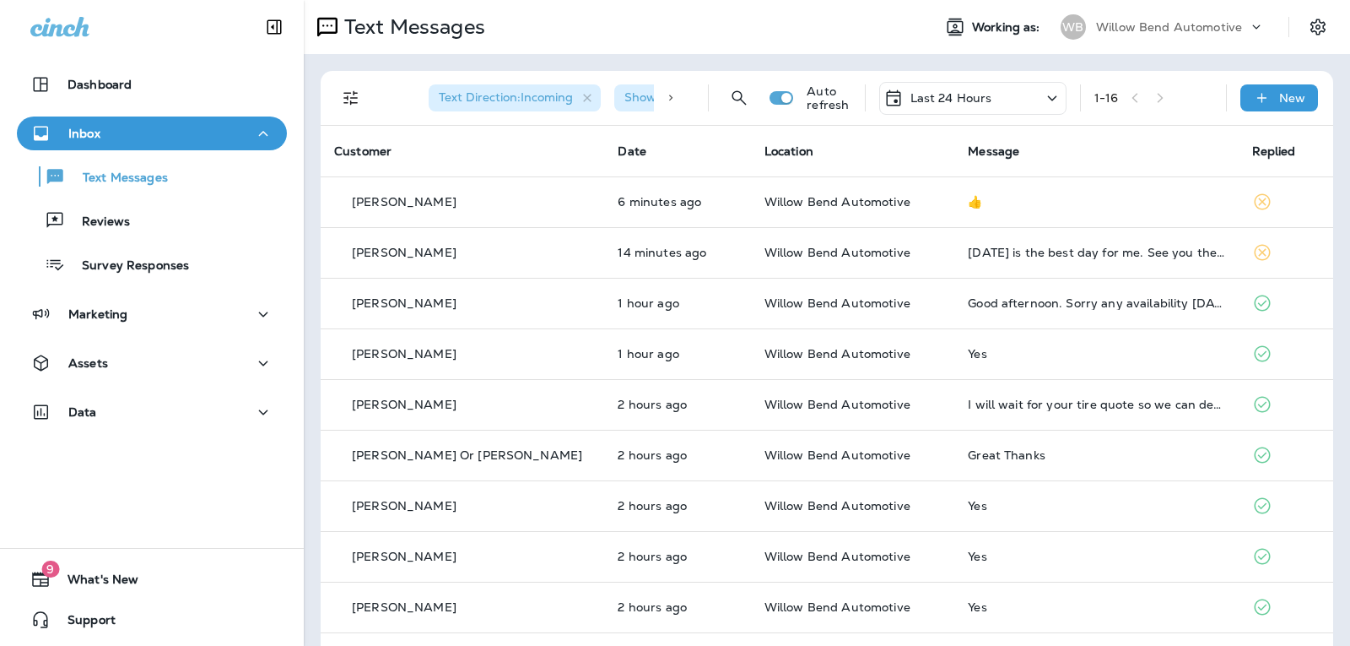
click at [963, 84] on div "Last 24 Hours" at bounding box center [972, 98] width 187 height 33
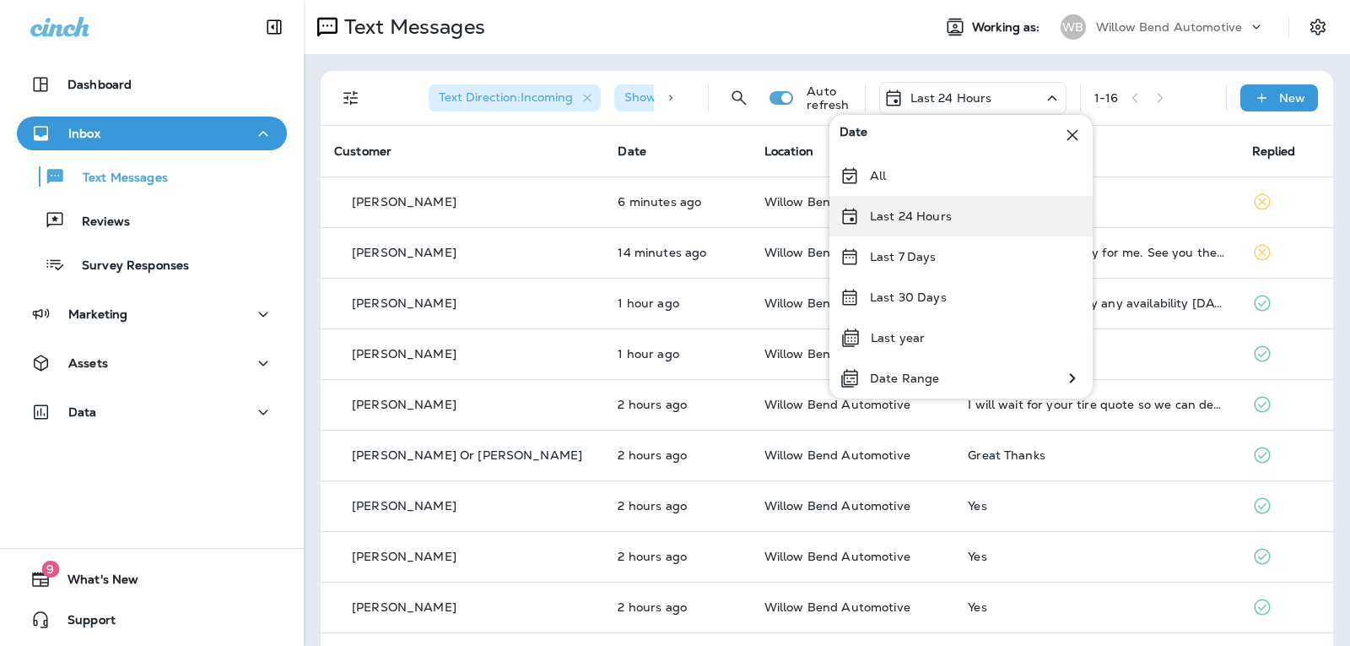
click at [925, 225] on div "Last 24 Hours" at bounding box center [961, 216] width 263 height 41
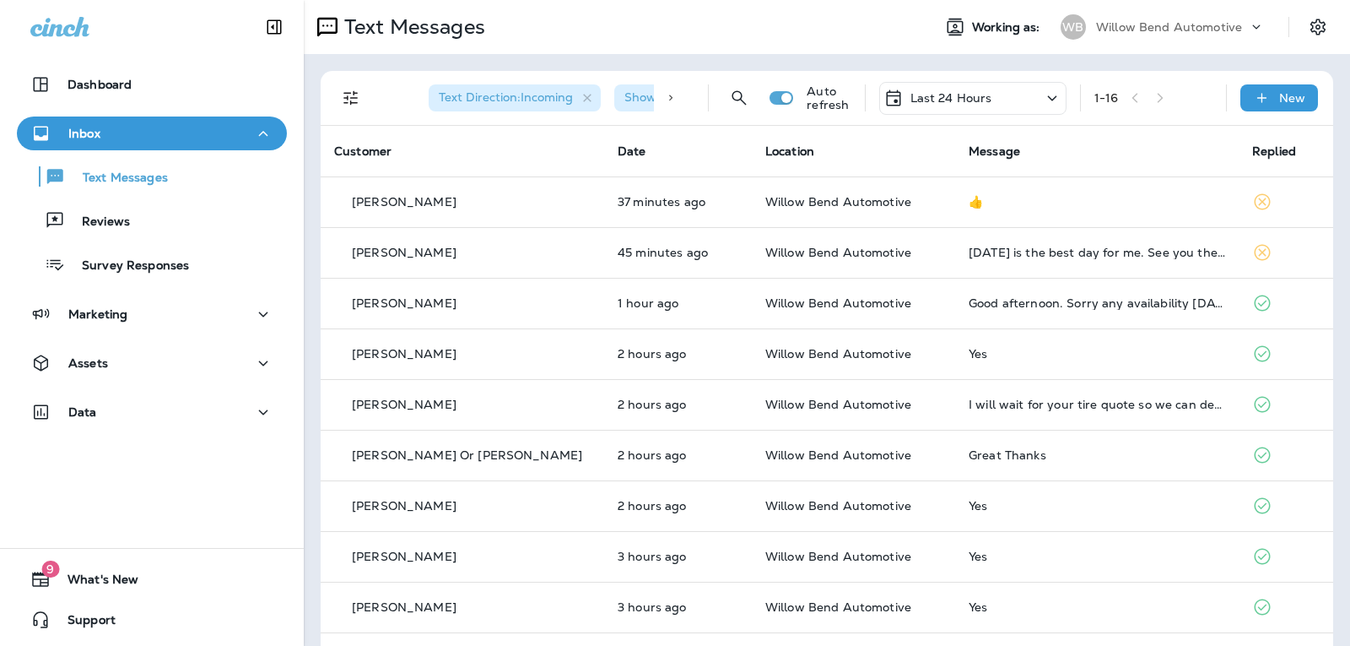
click at [951, 100] on p "Last 24 Hours" at bounding box center [952, 98] width 82 height 14
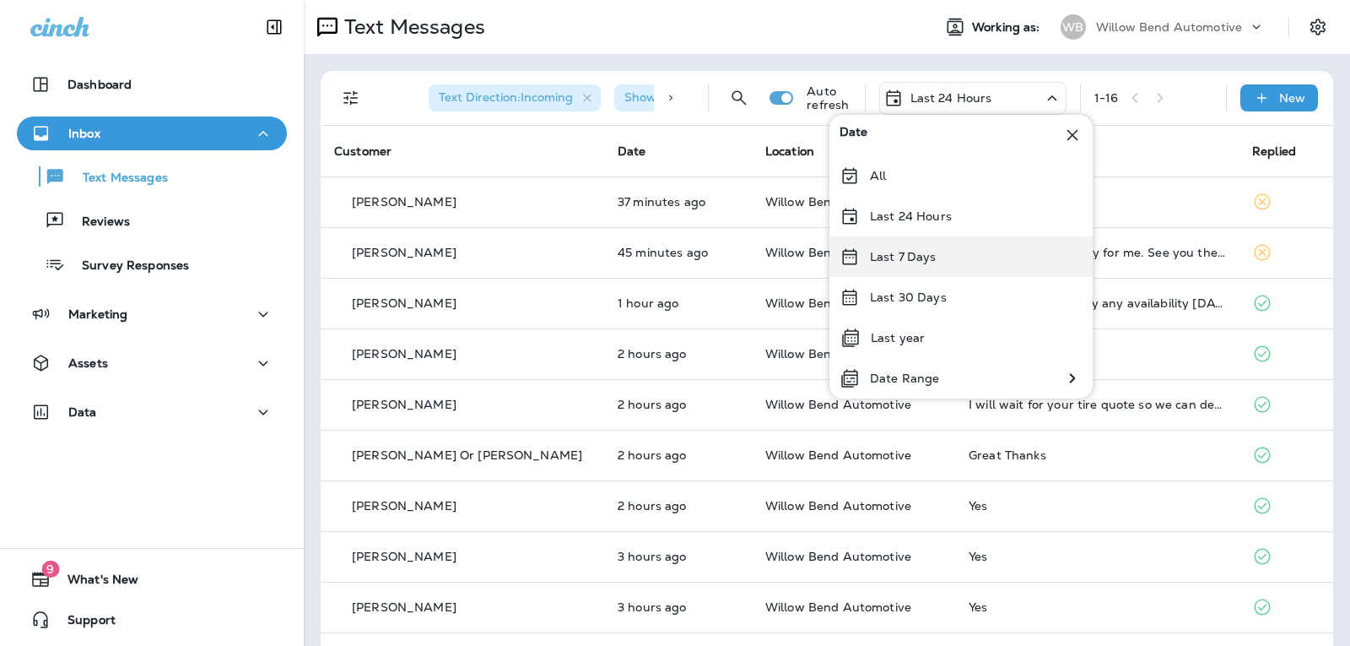
click at [906, 252] on p "Last 7 Days" at bounding box center [903, 257] width 67 height 14
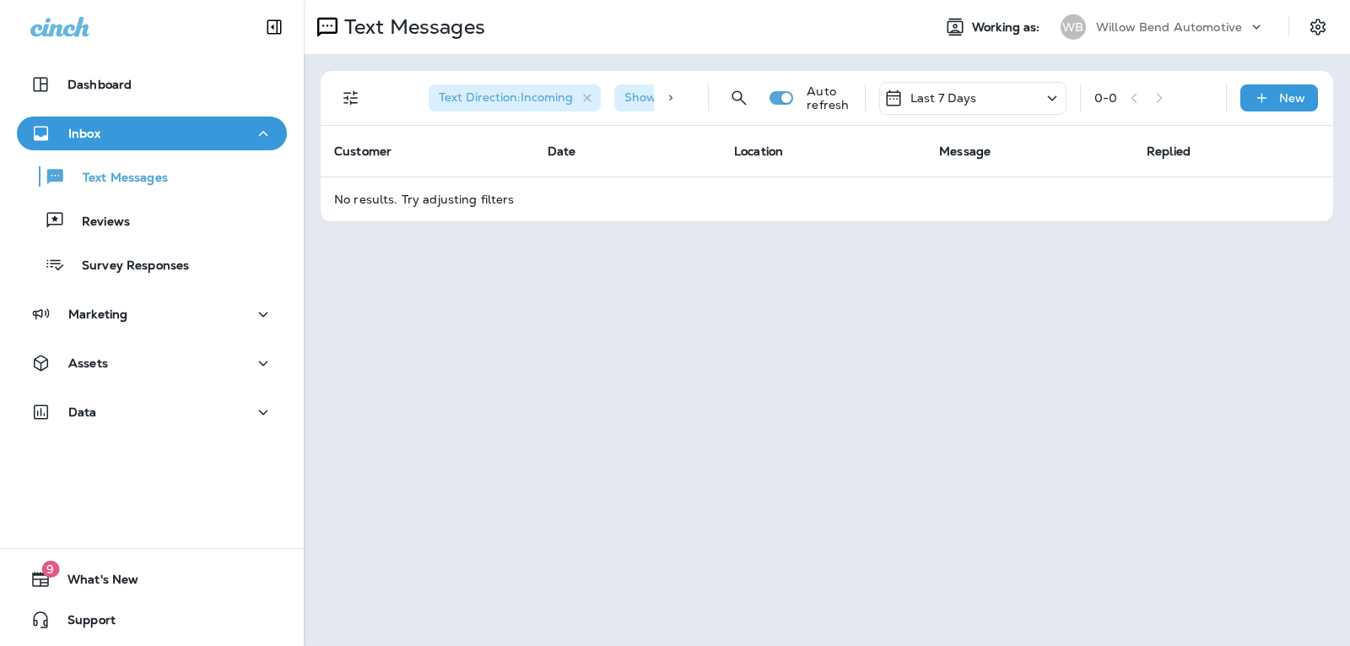
click at [945, 106] on div "Last 7 Days" at bounding box center [931, 98] width 94 height 20
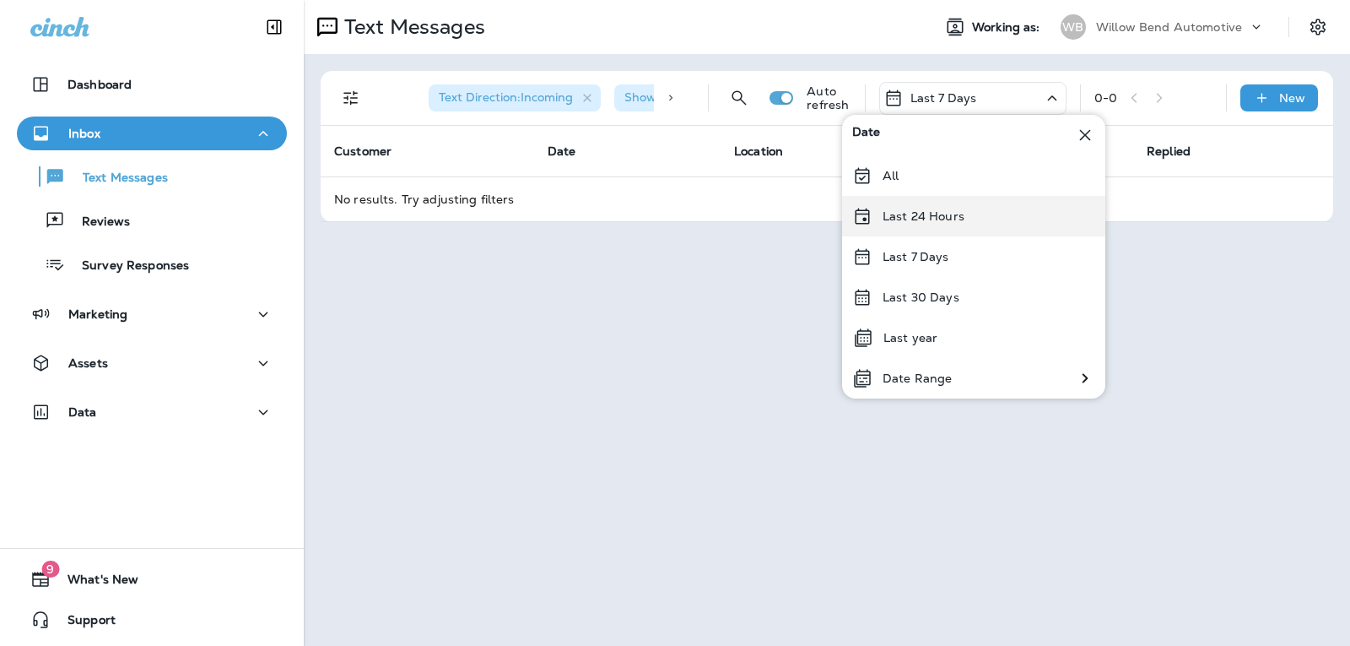
click at [943, 219] on p "Last 24 Hours" at bounding box center [924, 216] width 82 height 14
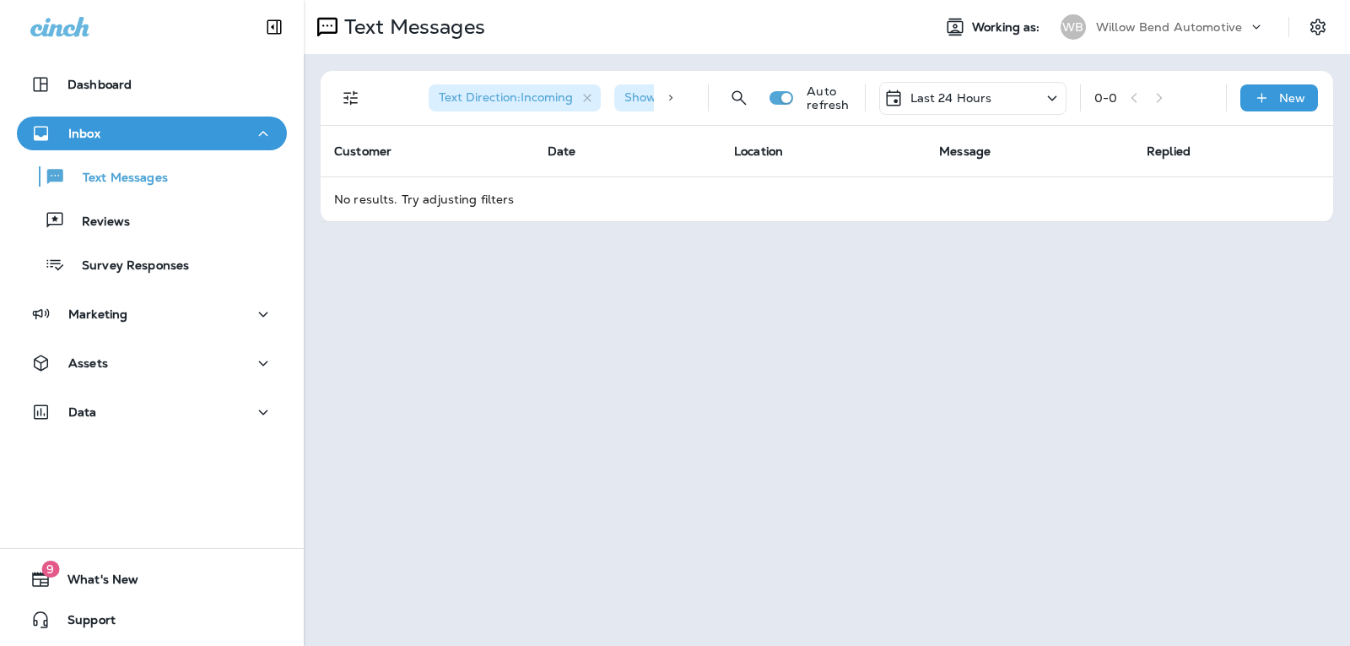
click at [972, 95] on p "Last 24 Hours" at bounding box center [952, 98] width 82 height 14
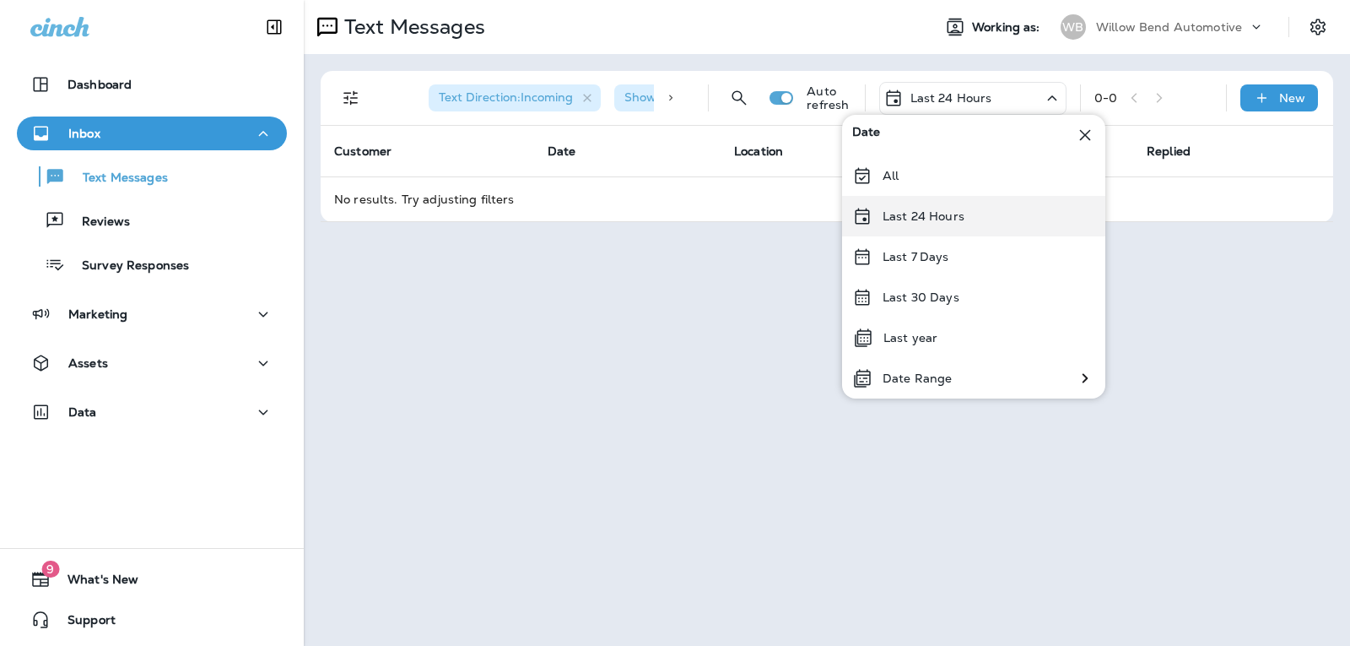
click at [951, 206] on div "Last 24 Hours" at bounding box center [973, 216] width 263 height 41
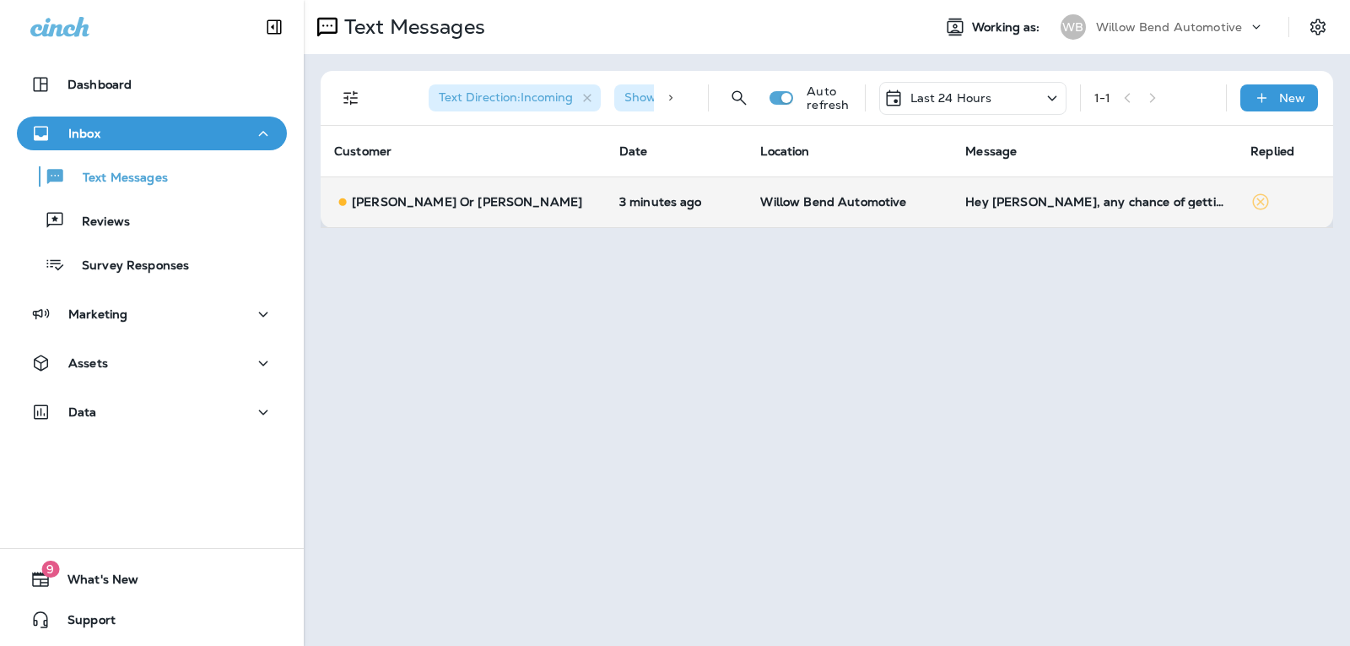
click at [1015, 200] on div "Hey [PERSON_NAME], any chance of getting the 2017 Rogue in [DATE] or [DATE] for…" at bounding box center [1095, 202] width 258 height 14
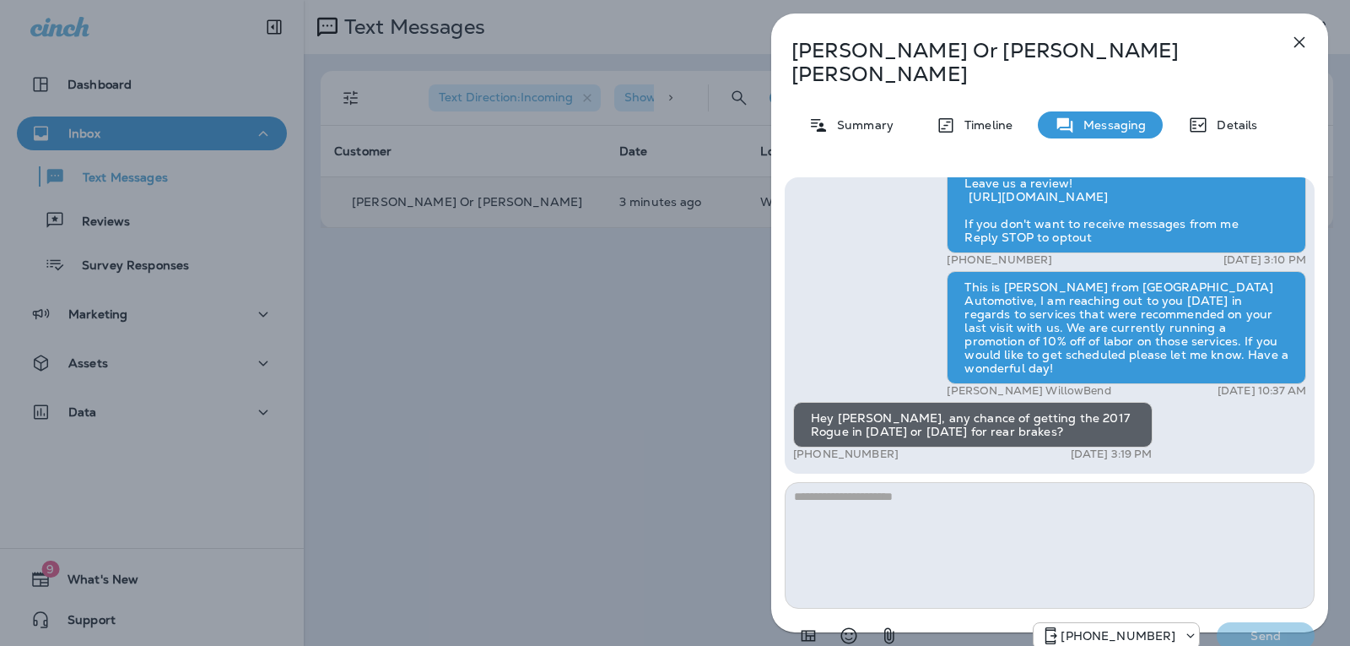
click at [923, 482] on textarea at bounding box center [1050, 545] width 530 height 127
type textarea "*"
type textarea "**********"
click at [1264, 628] on p "Send" at bounding box center [1266, 635] width 71 height 15
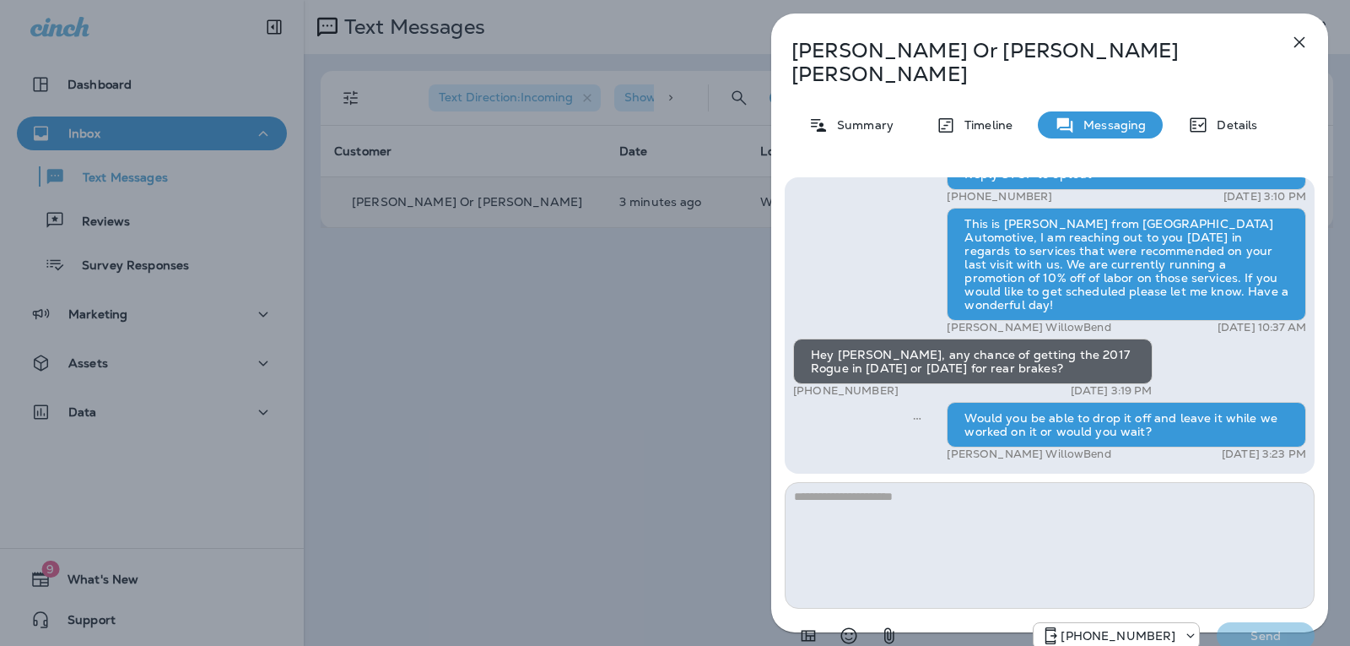
click at [1303, 43] on icon "button" at bounding box center [1300, 42] width 20 height 20
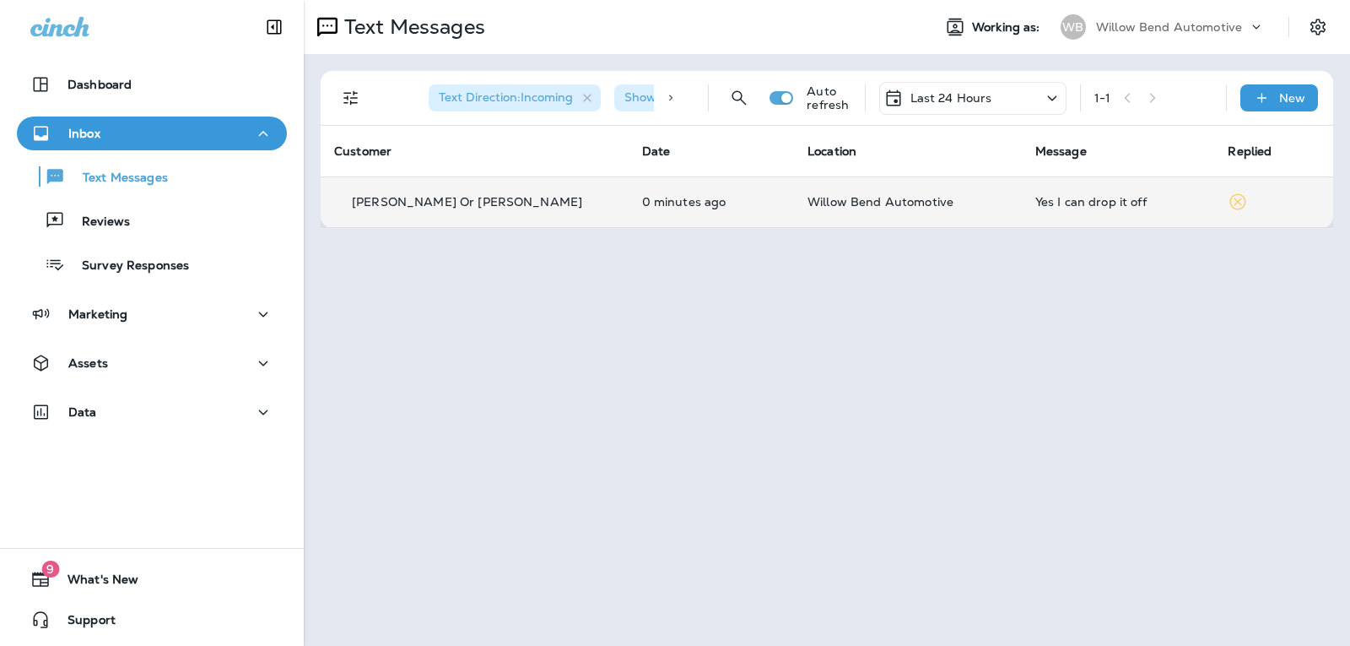
click at [1022, 210] on td "Yes I can drop it off" at bounding box center [1118, 201] width 193 height 51
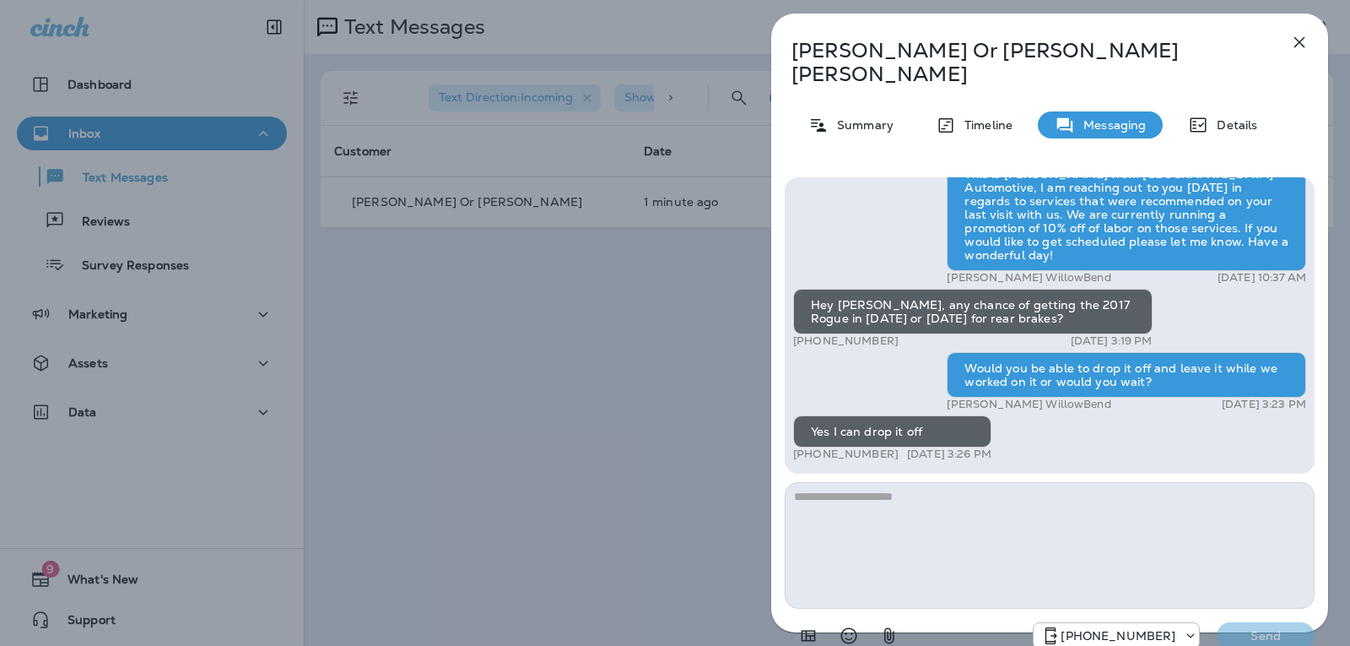
click at [966, 493] on textarea at bounding box center [1050, 545] width 530 height 127
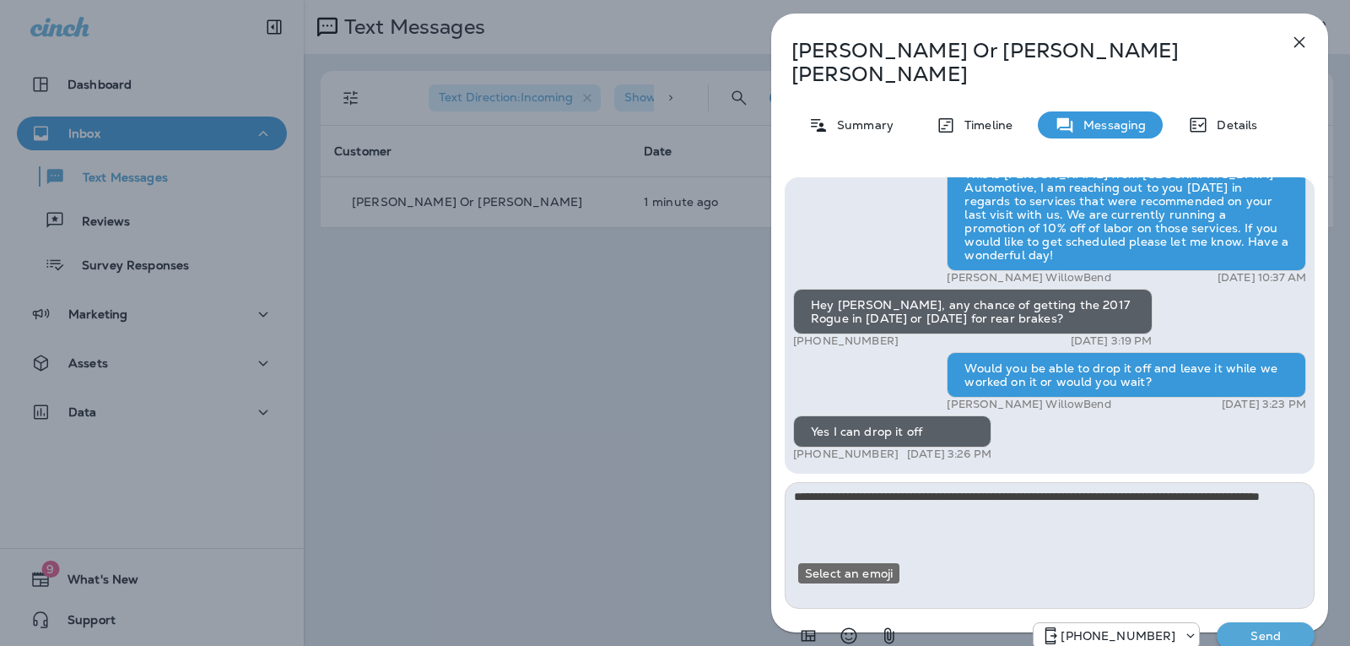
click at [847, 625] on icon "Select an emoji" at bounding box center [849, 635] width 20 height 20
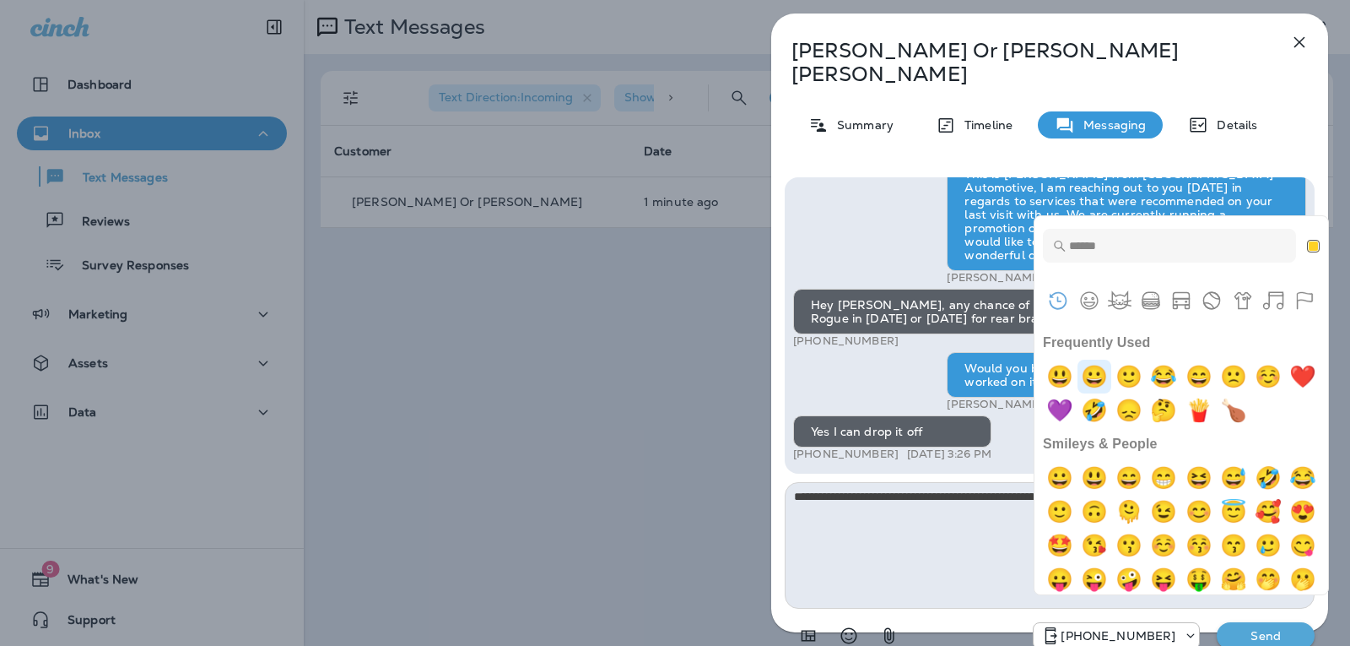
click at [1088, 373] on img "grinning" at bounding box center [1095, 377] width 34 height 34
type textarea "**********"
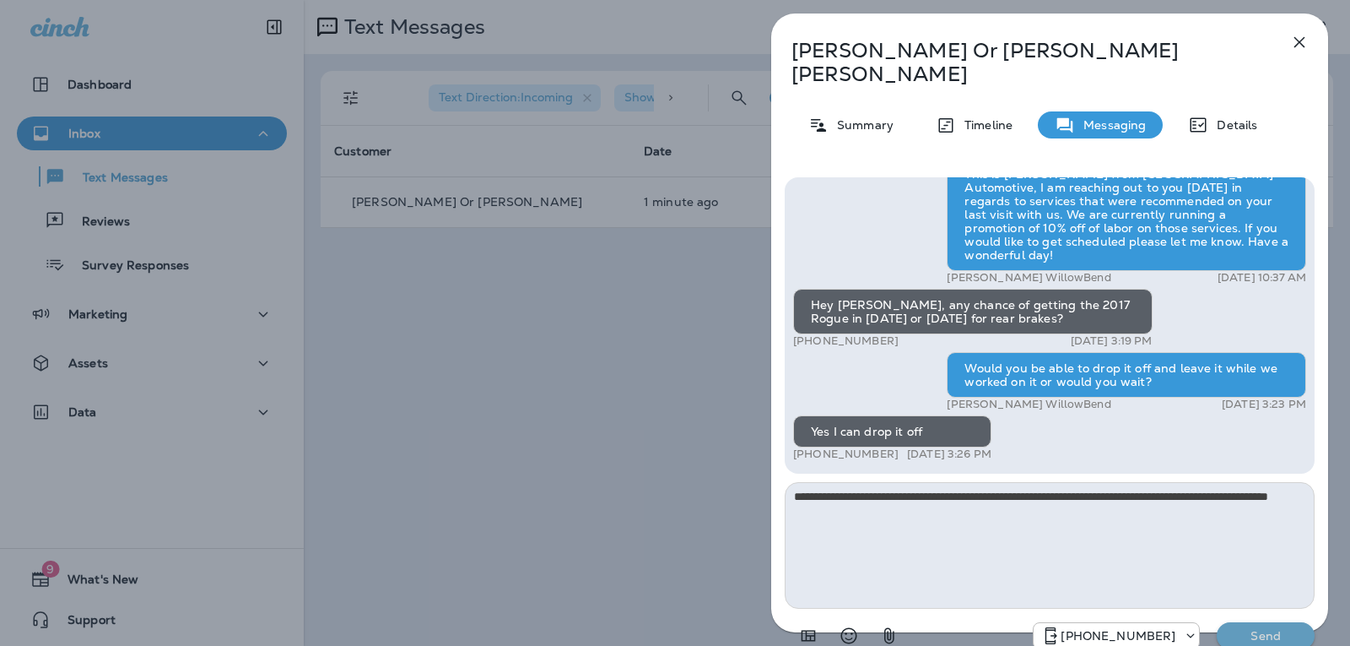
click at [1242, 628] on p "Send" at bounding box center [1266, 635] width 71 height 15
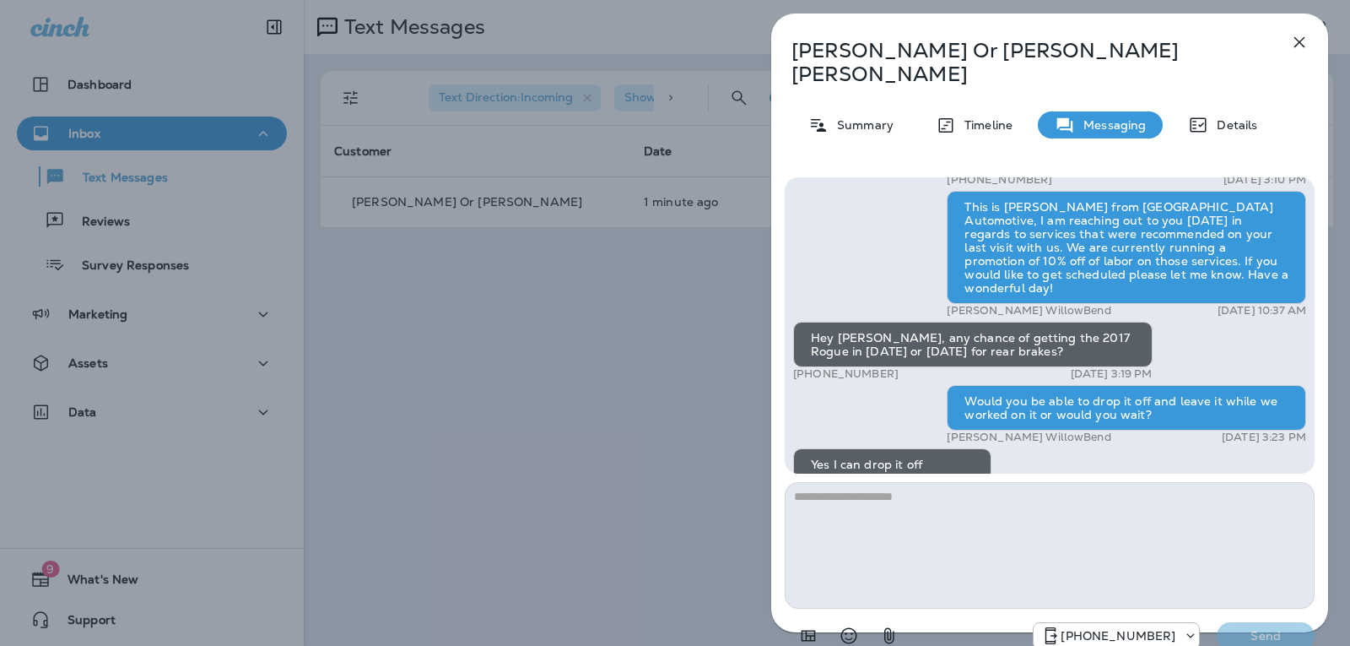
scroll to position [-84, 0]
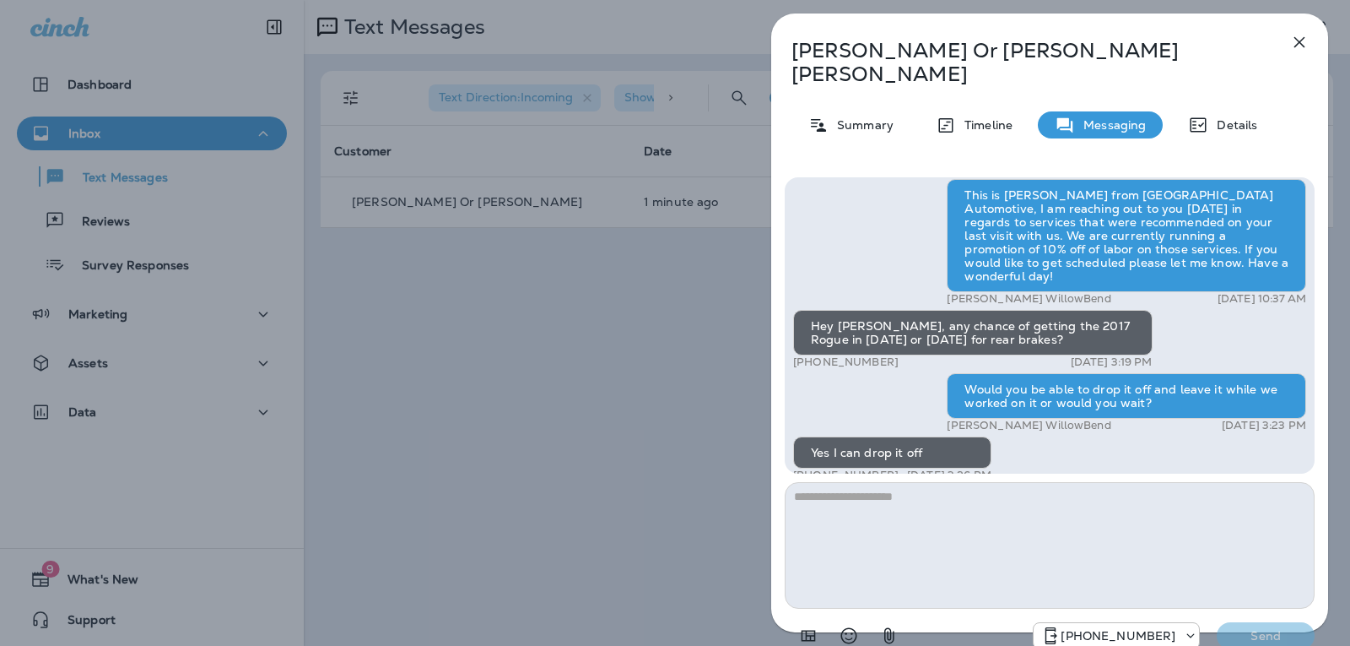
click at [1305, 37] on icon "button" at bounding box center [1300, 42] width 11 height 11
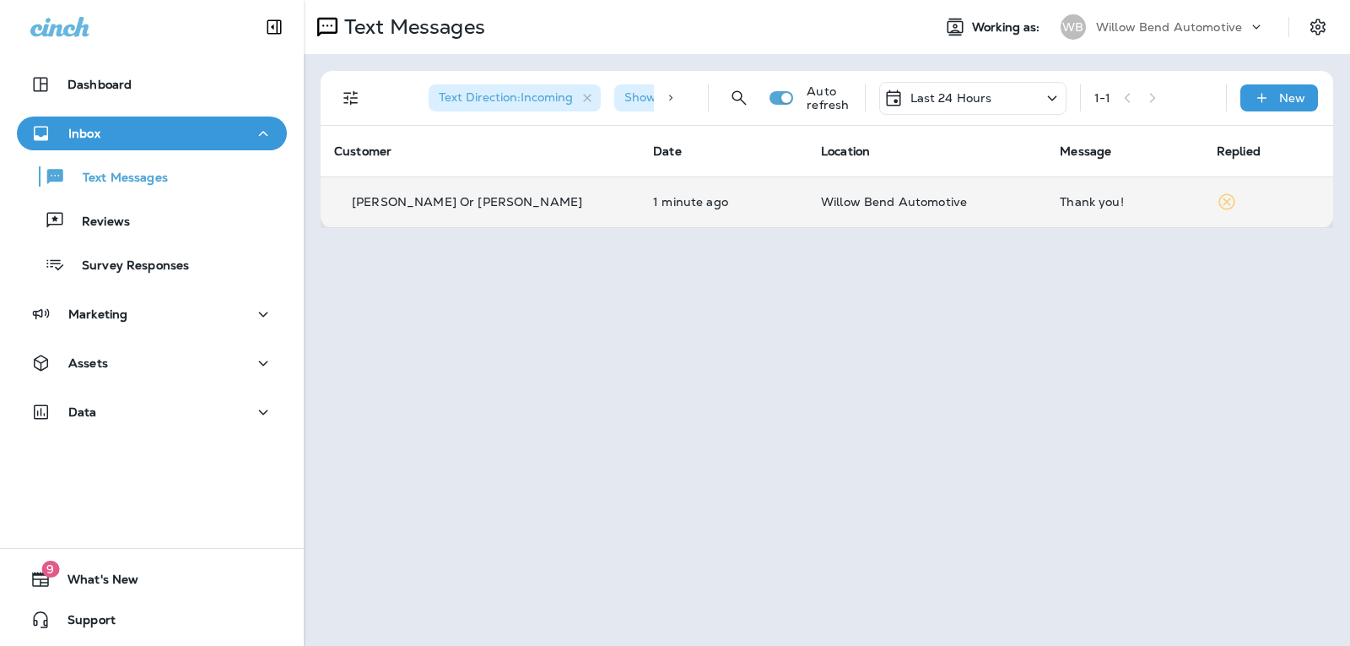
click at [1103, 224] on td "Thank you!" at bounding box center [1125, 201] width 157 height 51
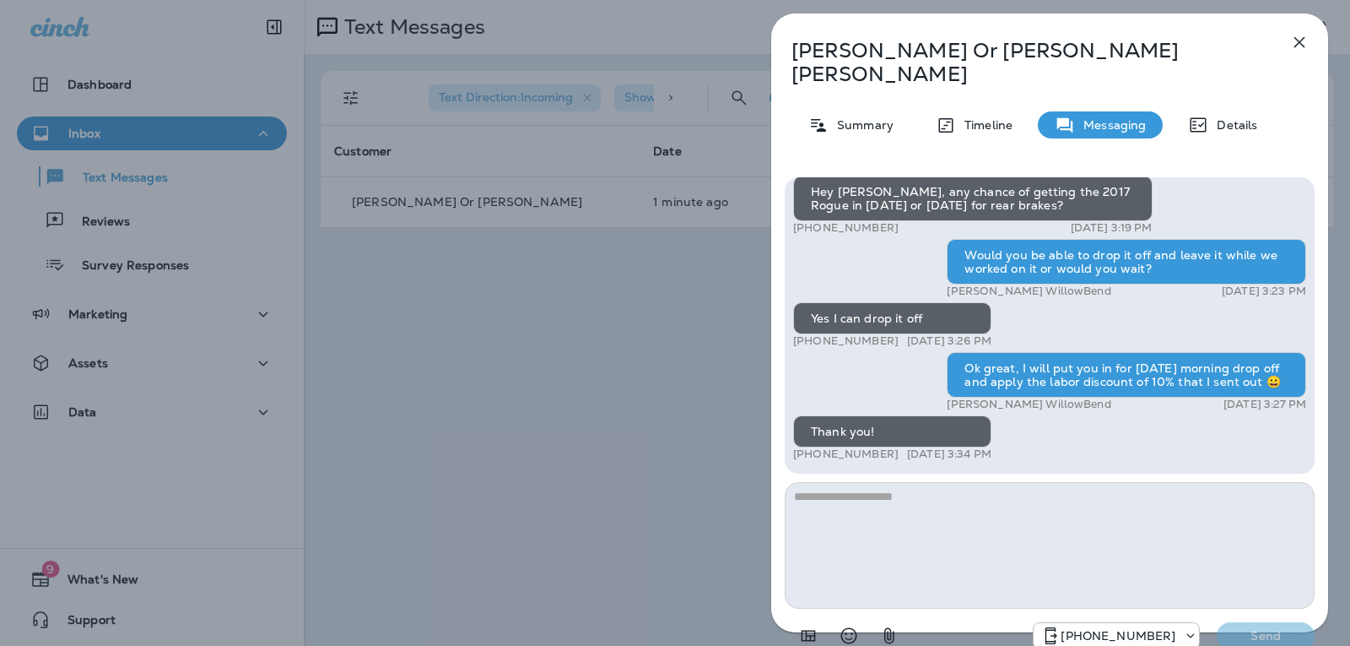
click at [918, 482] on textarea at bounding box center [1050, 545] width 530 height 127
type textarea "*"
type textarea "**********"
click at [1258, 622] on button "Send" at bounding box center [1266, 635] width 98 height 27
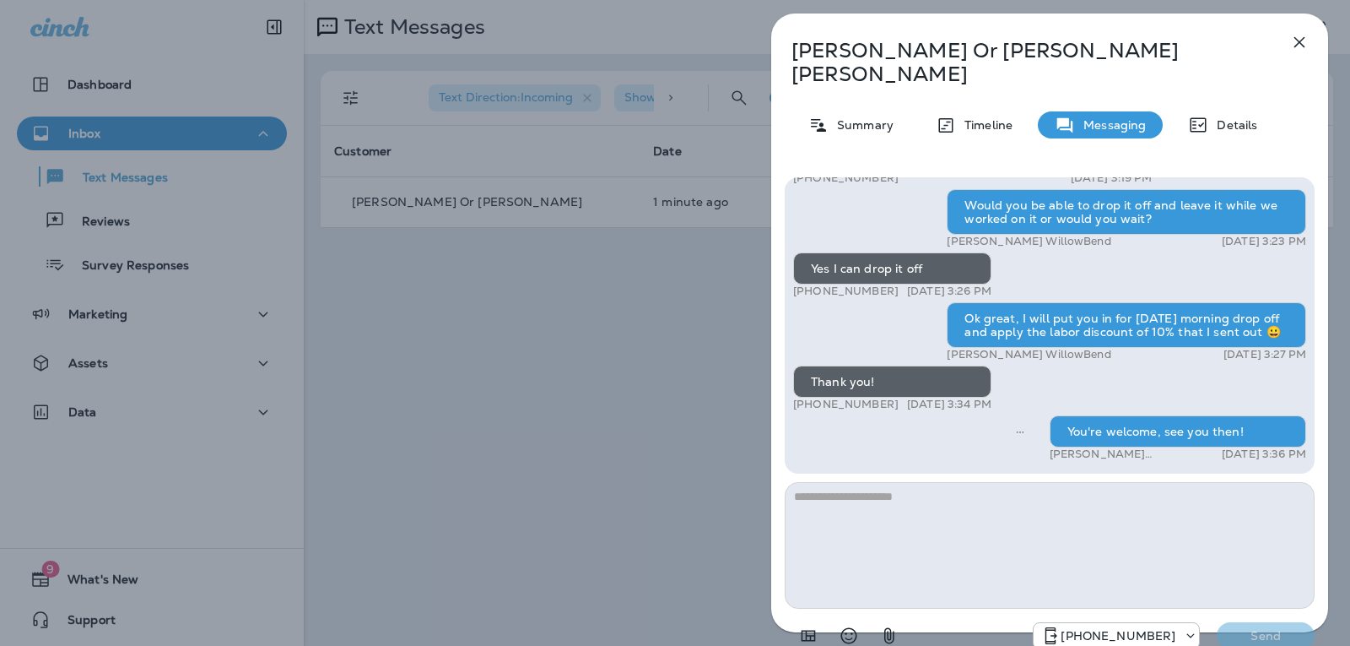
click at [1300, 36] on icon "button" at bounding box center [1300, 42] width 20 height 20
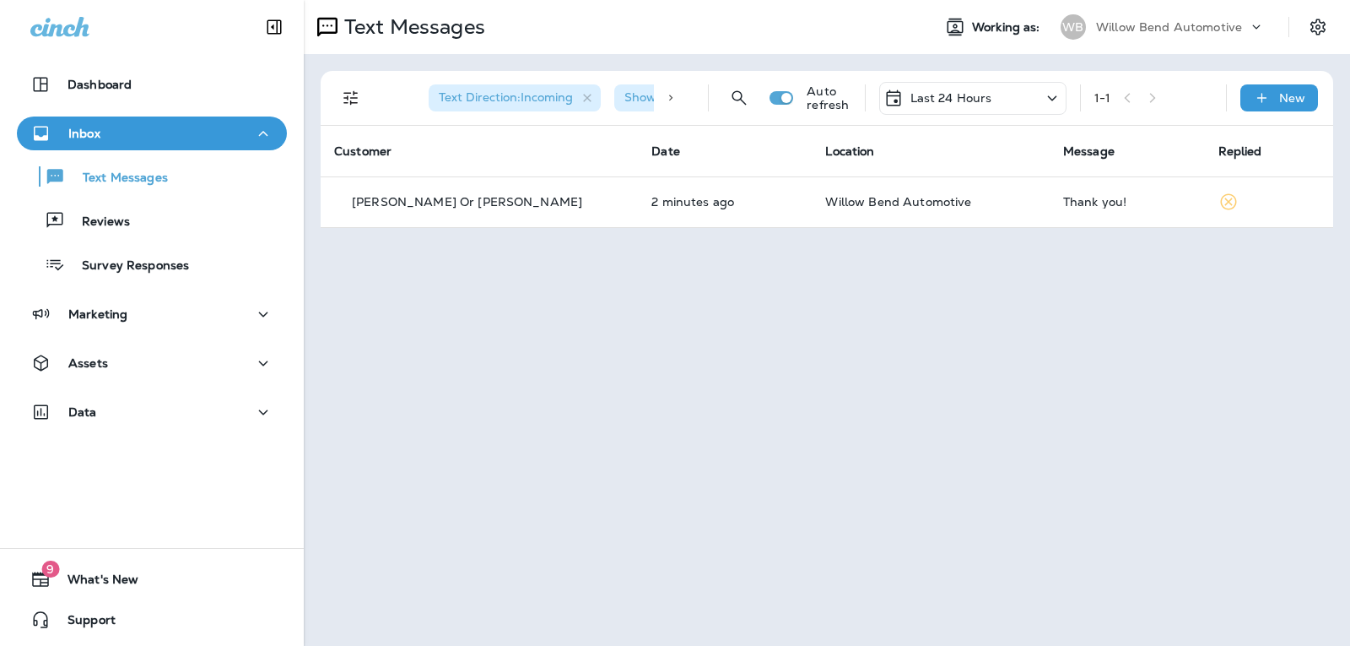
click at [954, 95] on p "Last 24 Hours" at bounding box center [952, 98] width 82 height 14
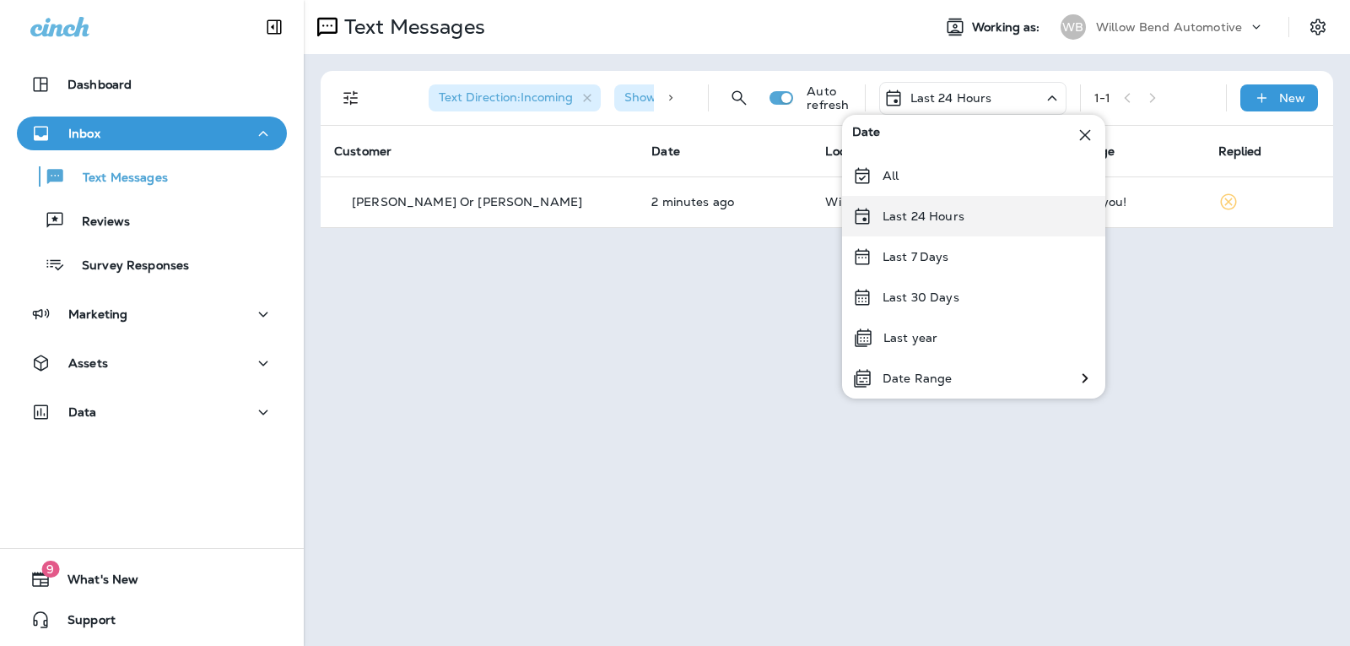
click at [901, 218] on p "Last 24 Hours" at bounding box center [924, 216] width 82 height 14
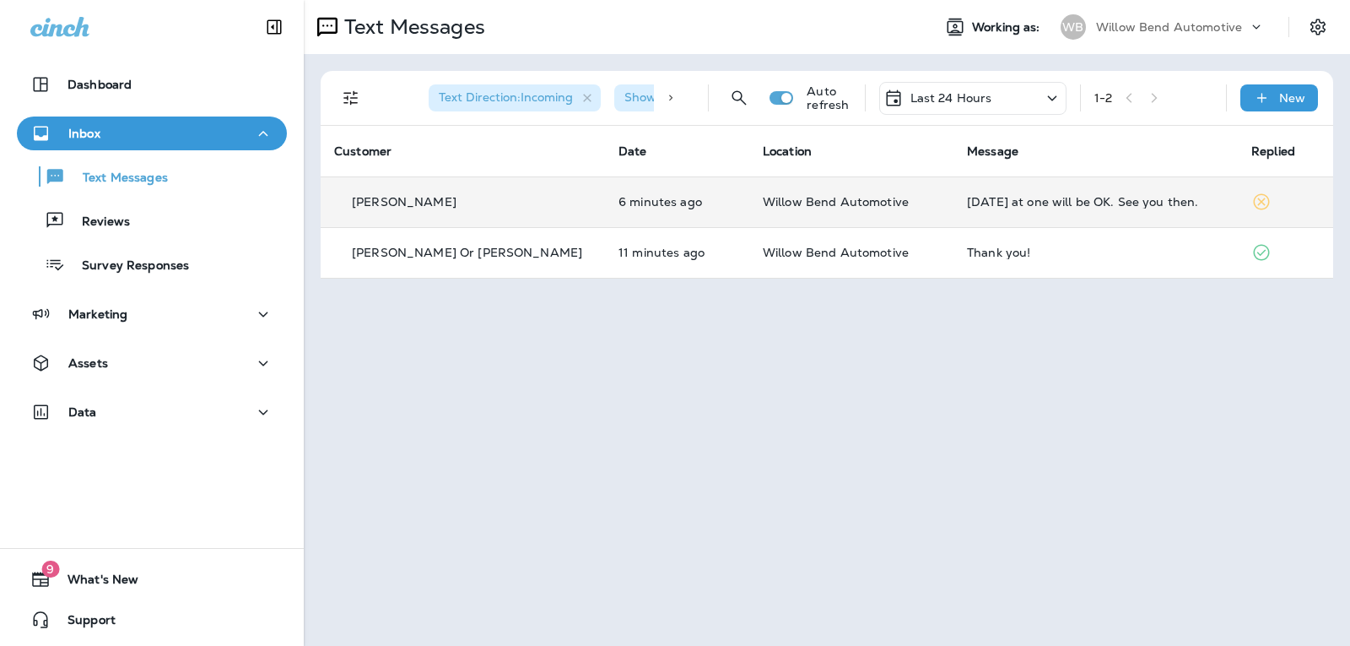
click at [978, 198] on div "[DATE] at one will be OK. See you then." at bounding box center [1095, 202] width 257 height 14
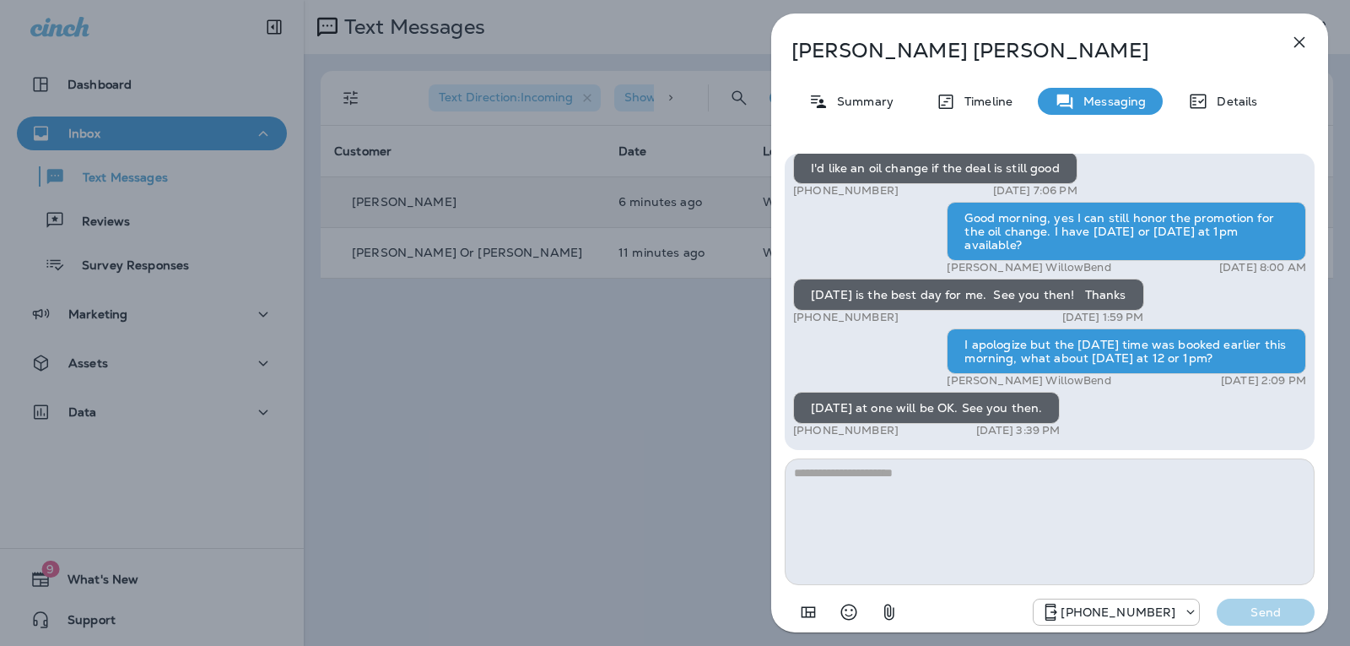
click at [846, 456] on div "Hi [PERSON_NAME], this is [PERSON_NAME] from Willow Bend Automotive, we have a …" at bounding box center [1050, 391] width 530 height 475
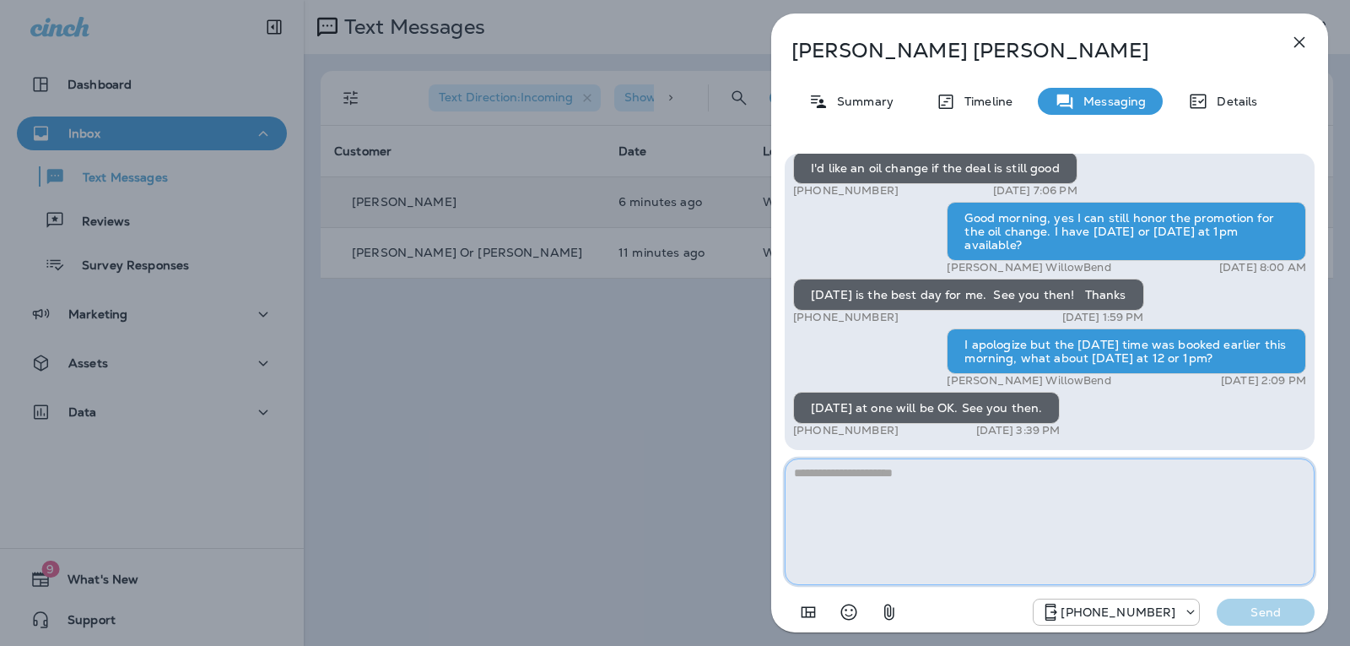
click at [845, 458] on textarea at bounding box center [1050, 521] width 530 height 127
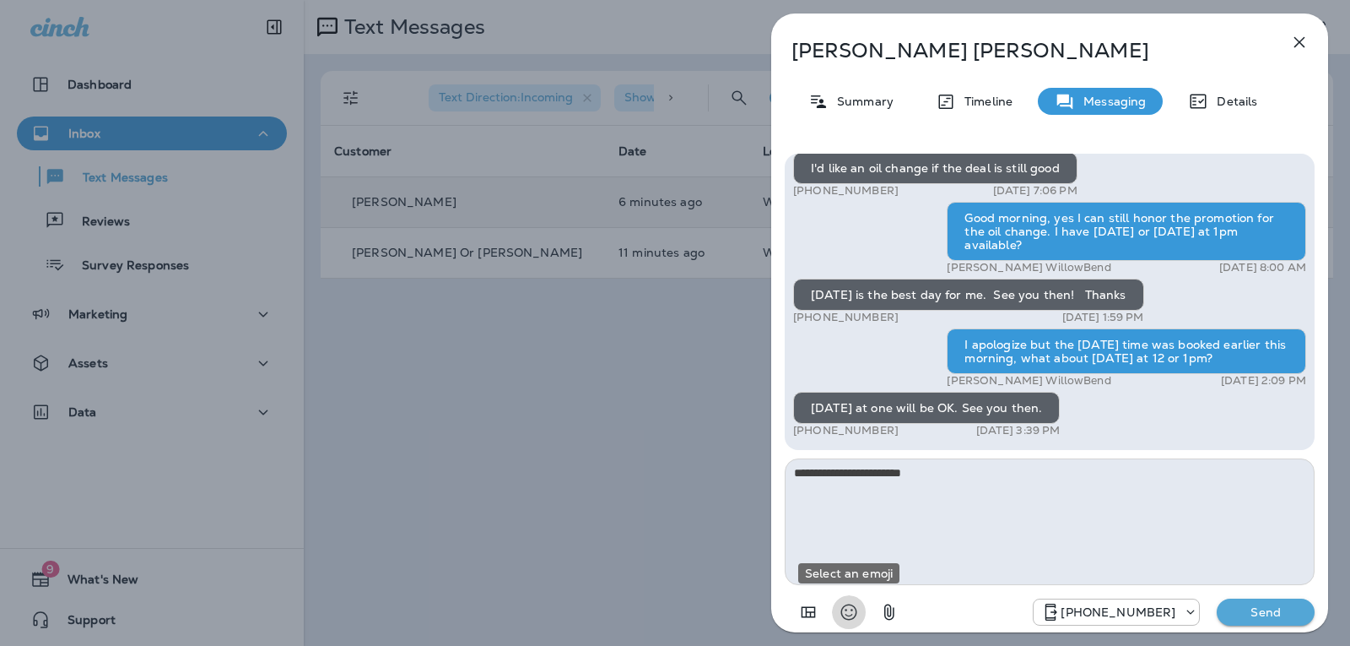
click at [863, 609] on button "Select an emoji" at bounding box center [849, 612] width 34 height 34
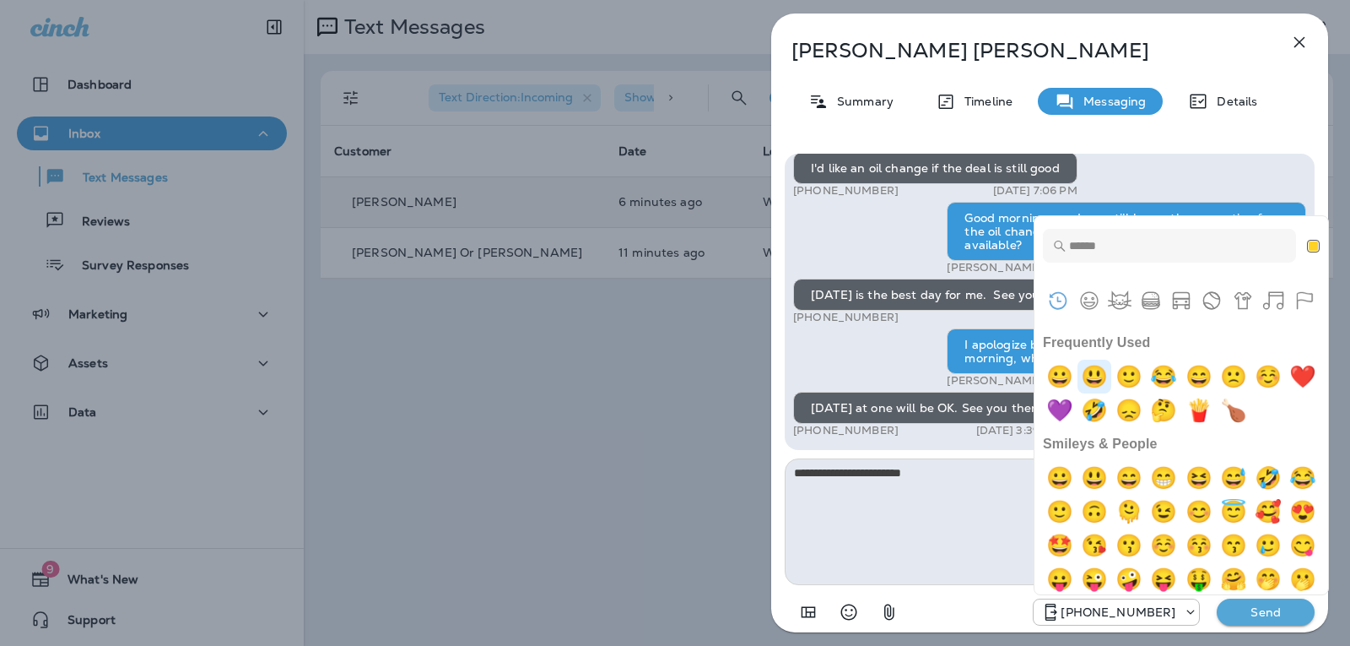
click at [1107, 384] on img "smiley" at bounding box center [1095, 377] width 34 height 34
type textarea "**********"
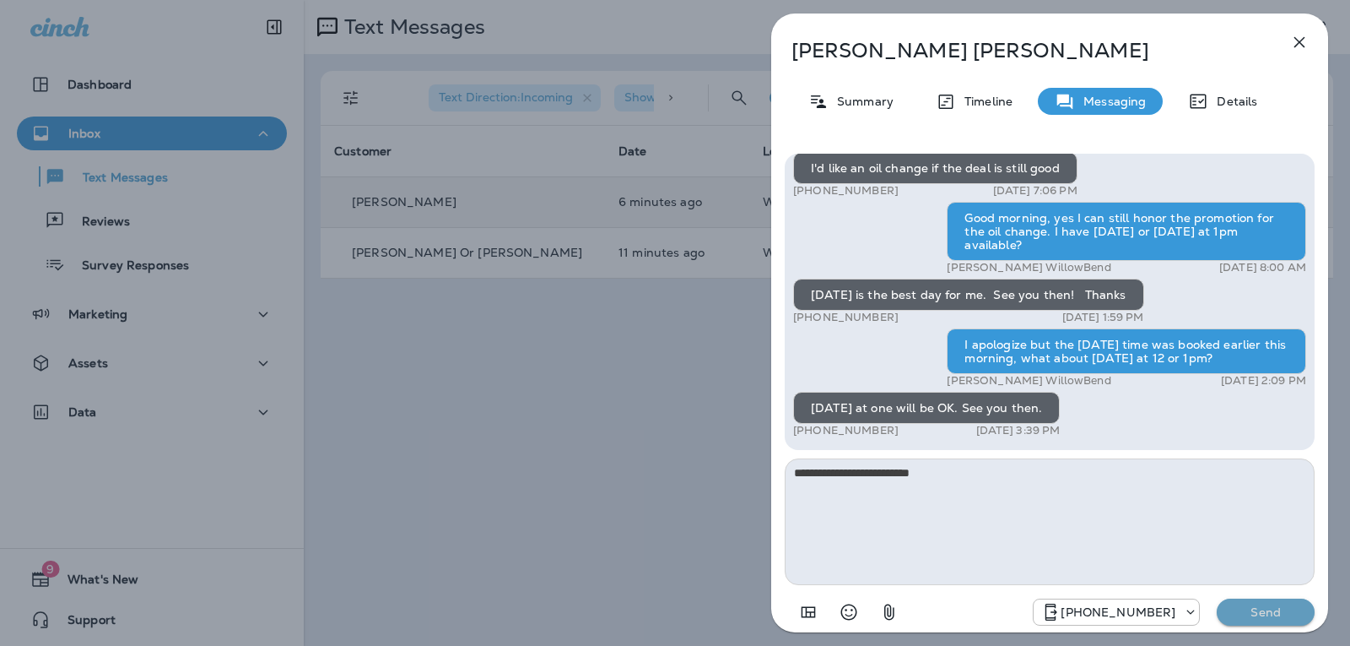
click at [1269, 616] on p "Send" at bounding box center [1266, 611] width 71 height 15
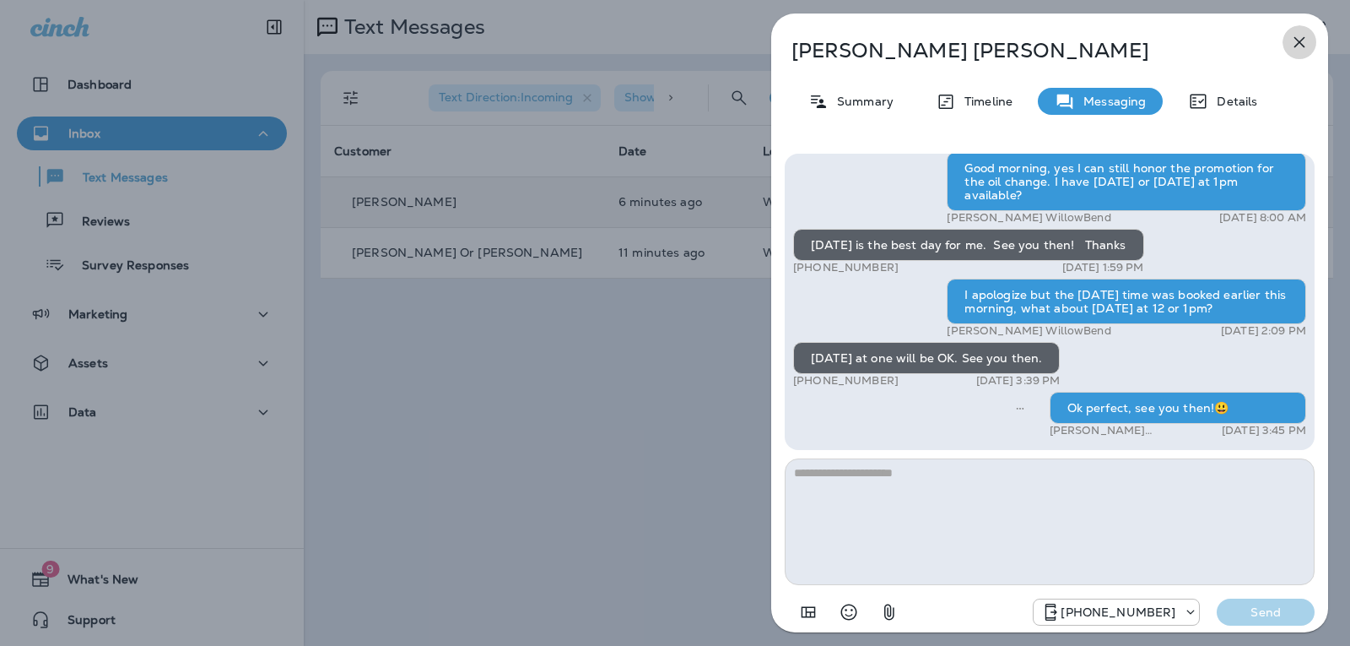
click at [1310, 52] on button "button" at bounding box center [1300, 42] width 34 height 34
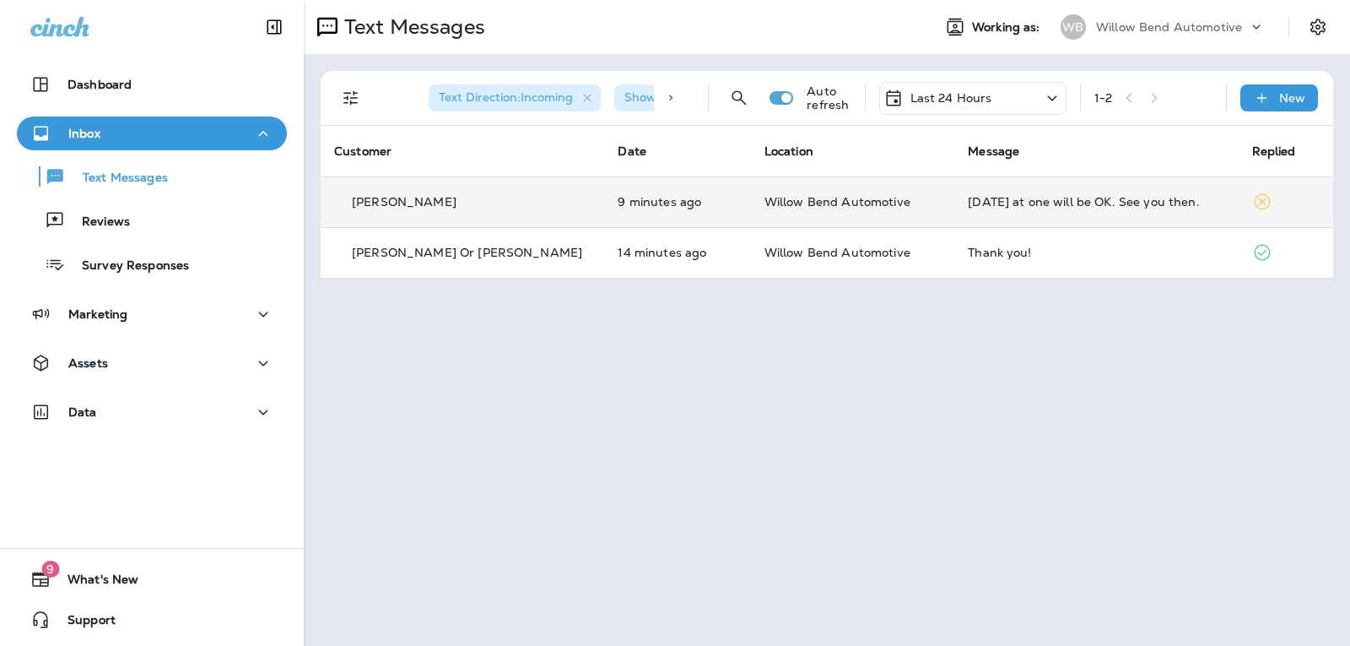
click at [1099, 192] on td "[DATE] at one will be OK. See you then." at bounding box center [1097, 201] width 284 height 51
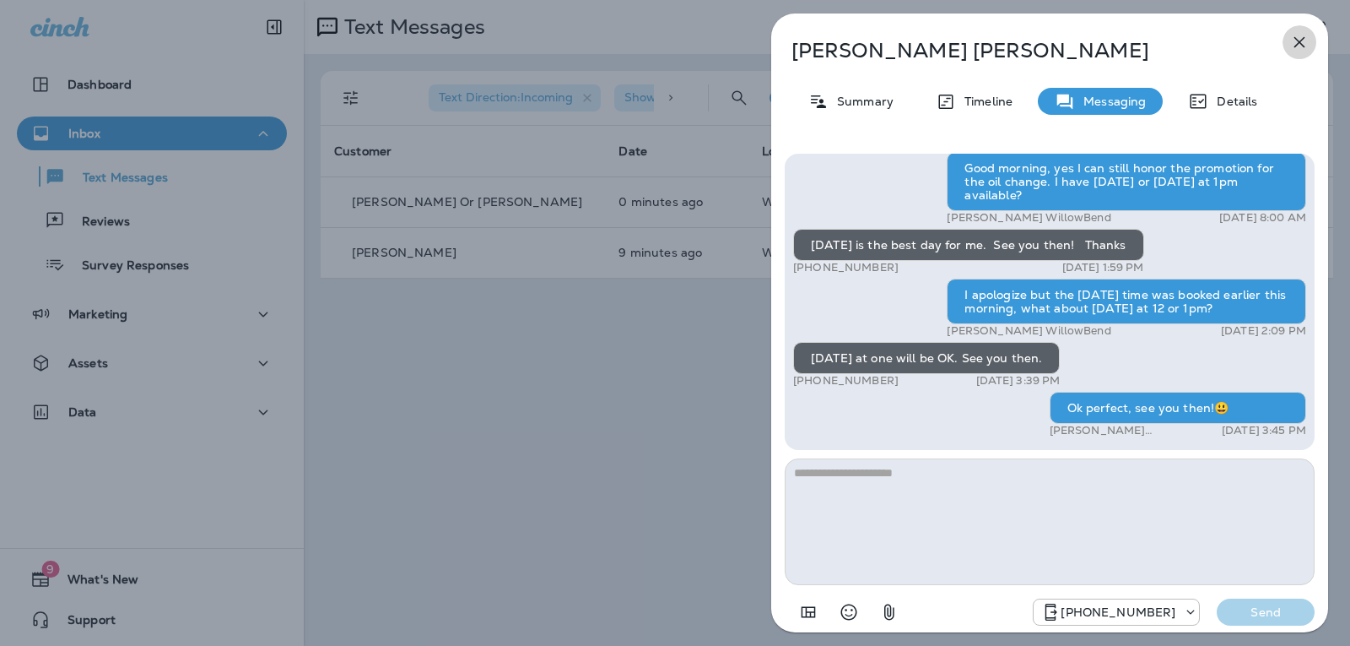
click at [1304, 47] on icon "button" at bounding box center [1300, 42] width 11 height 11
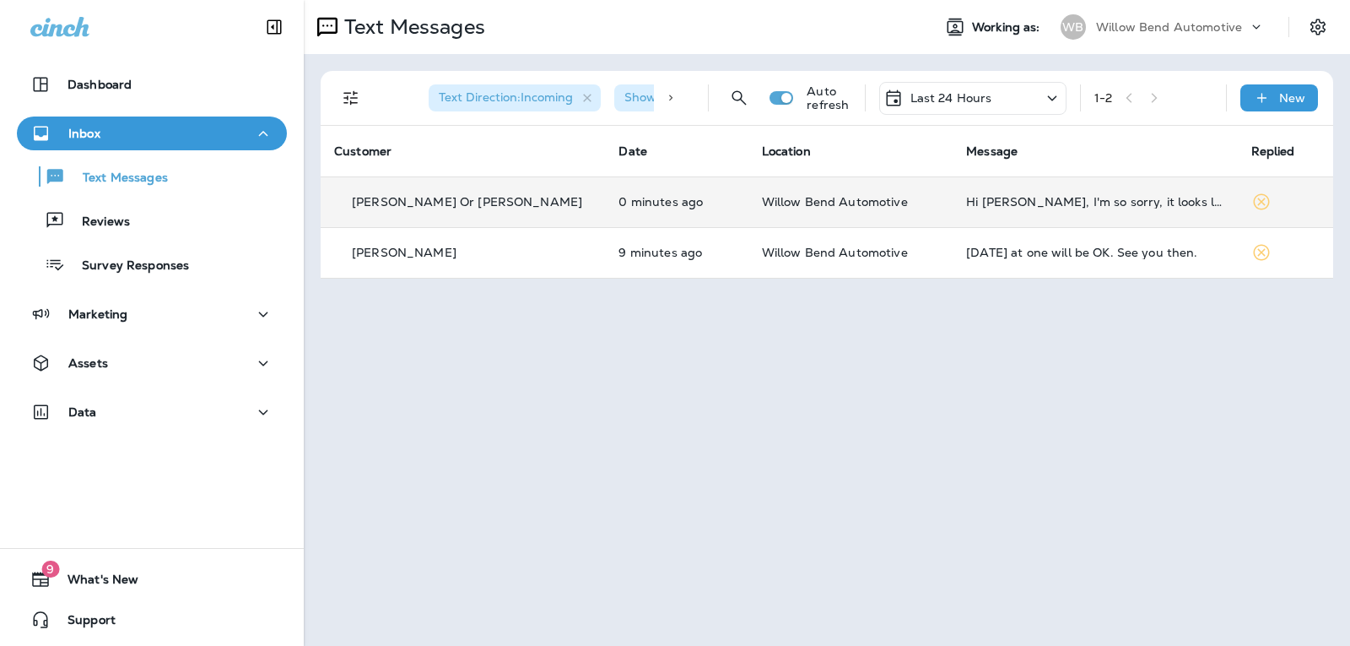
click at [1041, 192] on td "Hi [PERSON_NAME], I'm so sorry, it looks like Thurs won't work after all....How…" at bounding box center [1095, 201] width 284 height 51
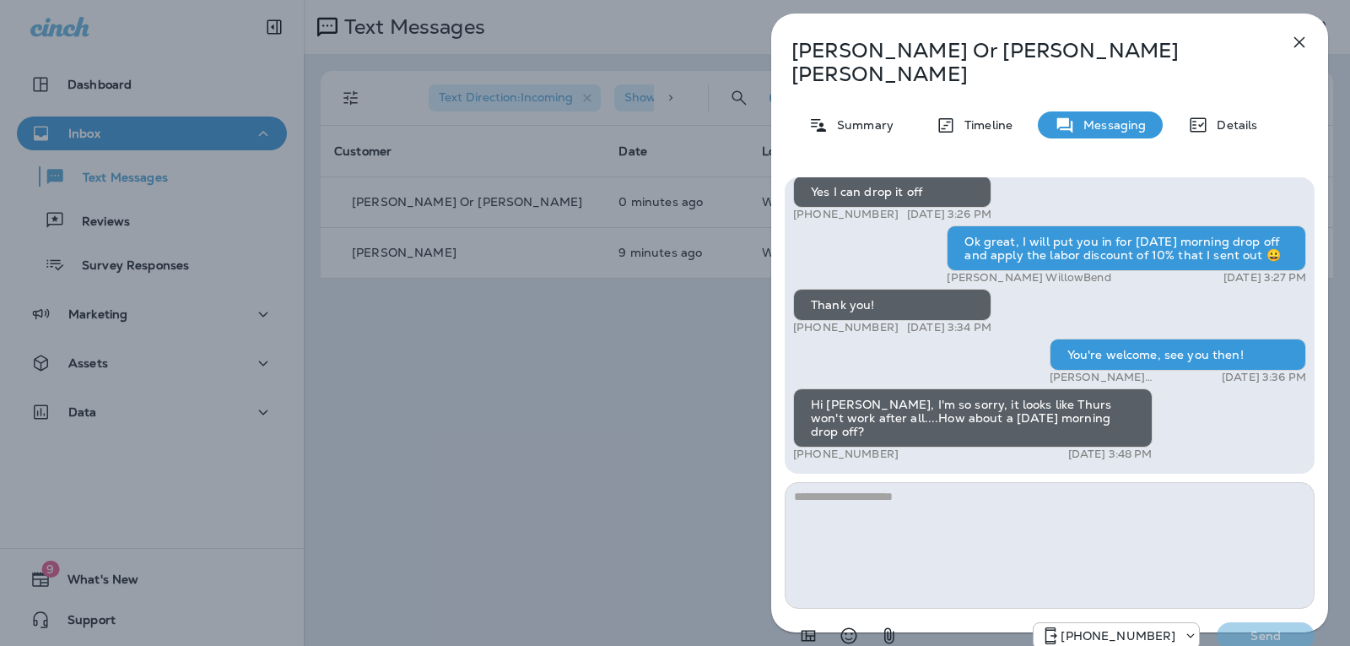
click at [852, 484] on textarea at bounding box center [1050, 545] width 530 height 127
type textarea "*"
type textarea "**********"
click at [1259, 628] on p "Send" at bounding box center [1266, 635] width 71 height 15
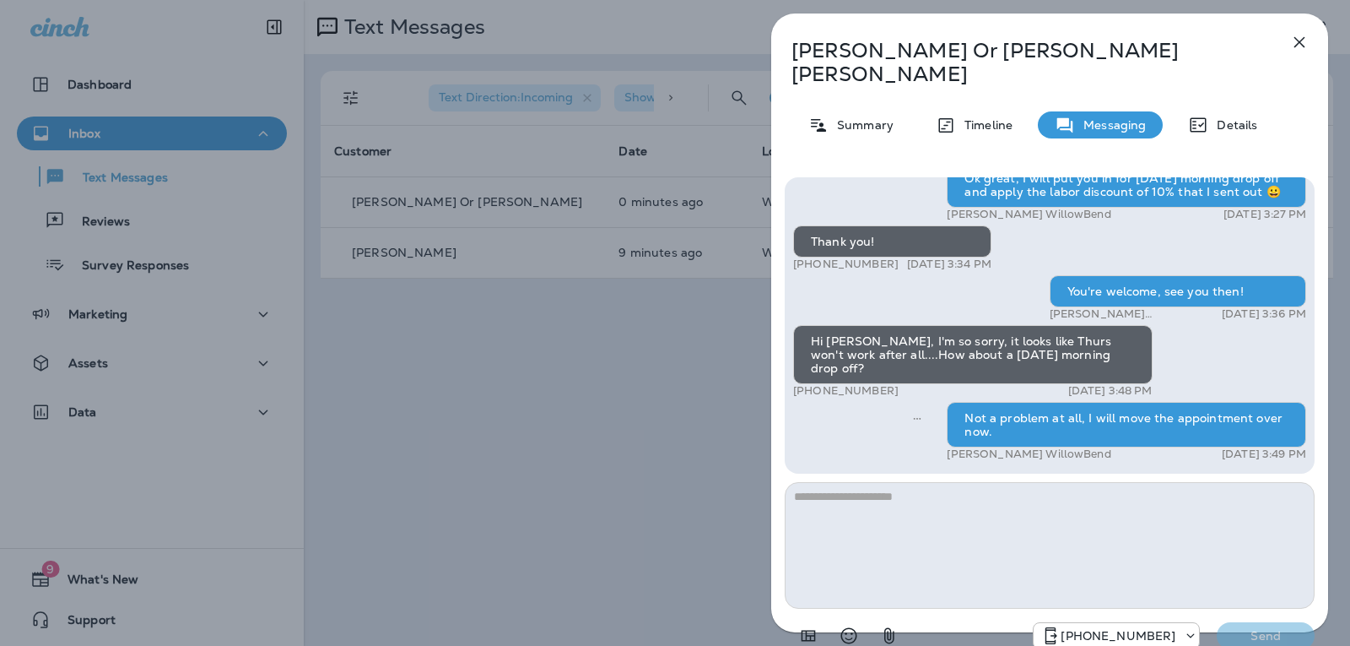
click at [1297, 41] on icon "button" at bounding box center [1300, 42] width 20 height 20
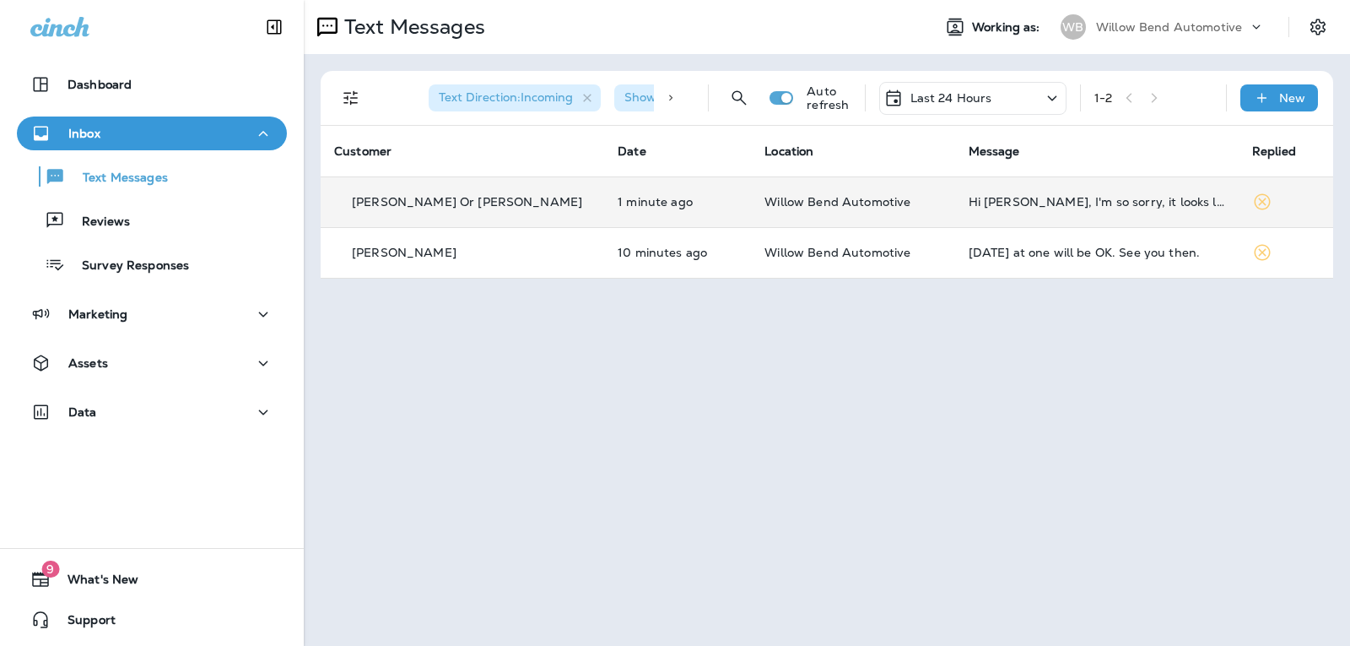
click at [1087, 202] on div "Hi [PERSON_NAME], I'm so sorry, it looks like Thurs won't work after all....How…" at bounding box center [1097, 202] width 257 height 14
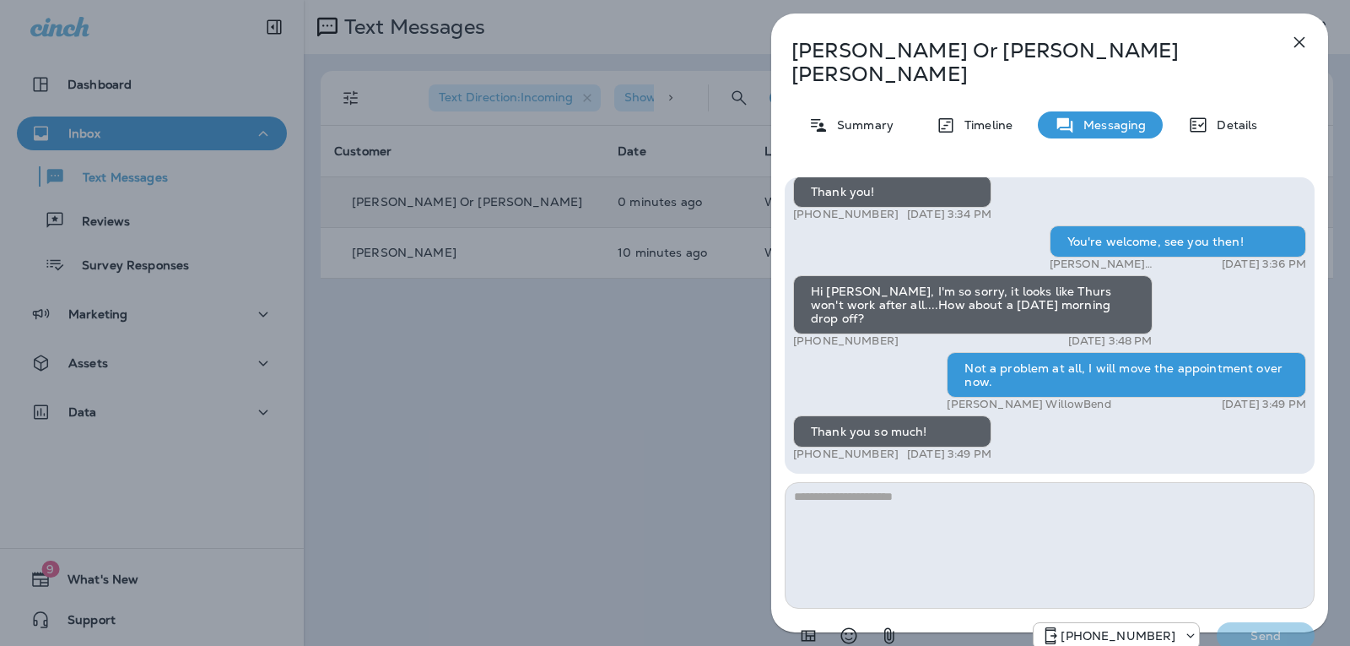
click at [940, 482] on textarea at bounding box center [1050, 545] width 530 height 127
type textarea "**********"
click at [1267, 628] on p "Send" at bounding box center [1266, 635] width 71 height 15
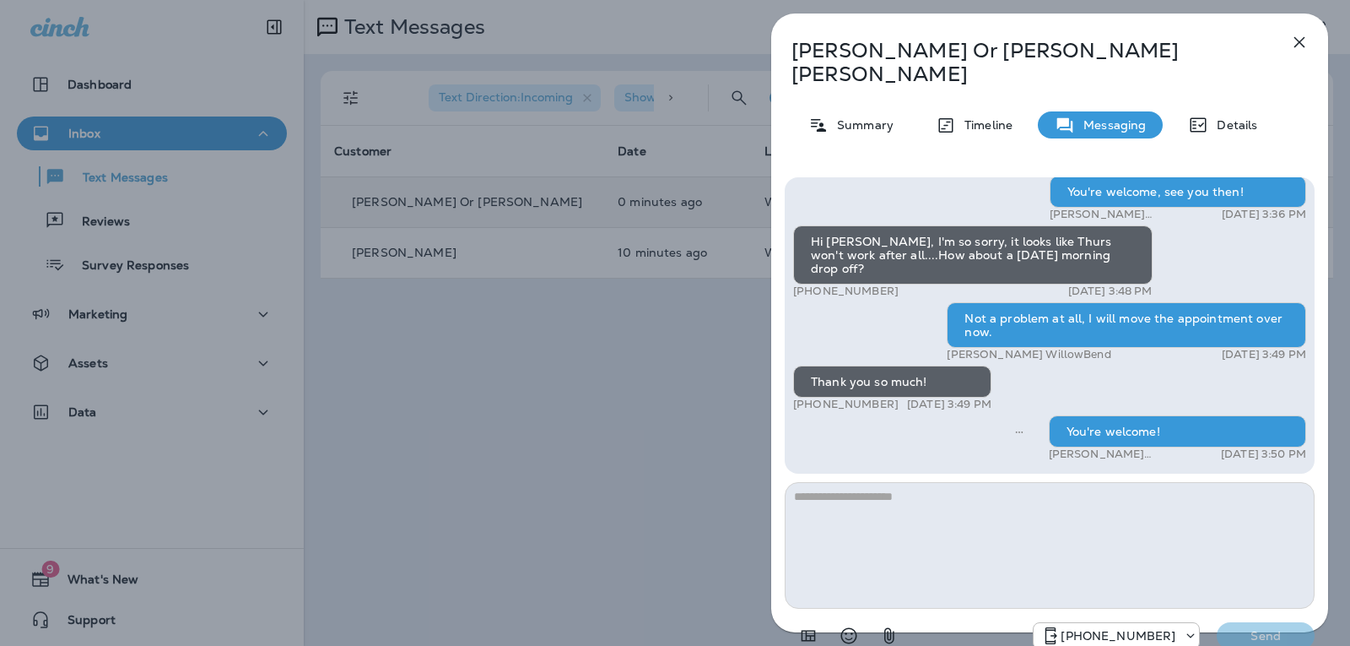
click at [1299, 40] on icon "button" at bounding box center [1300, 42] width 20 height 20
